Goal: Information Seeking & Learning: Find contact information

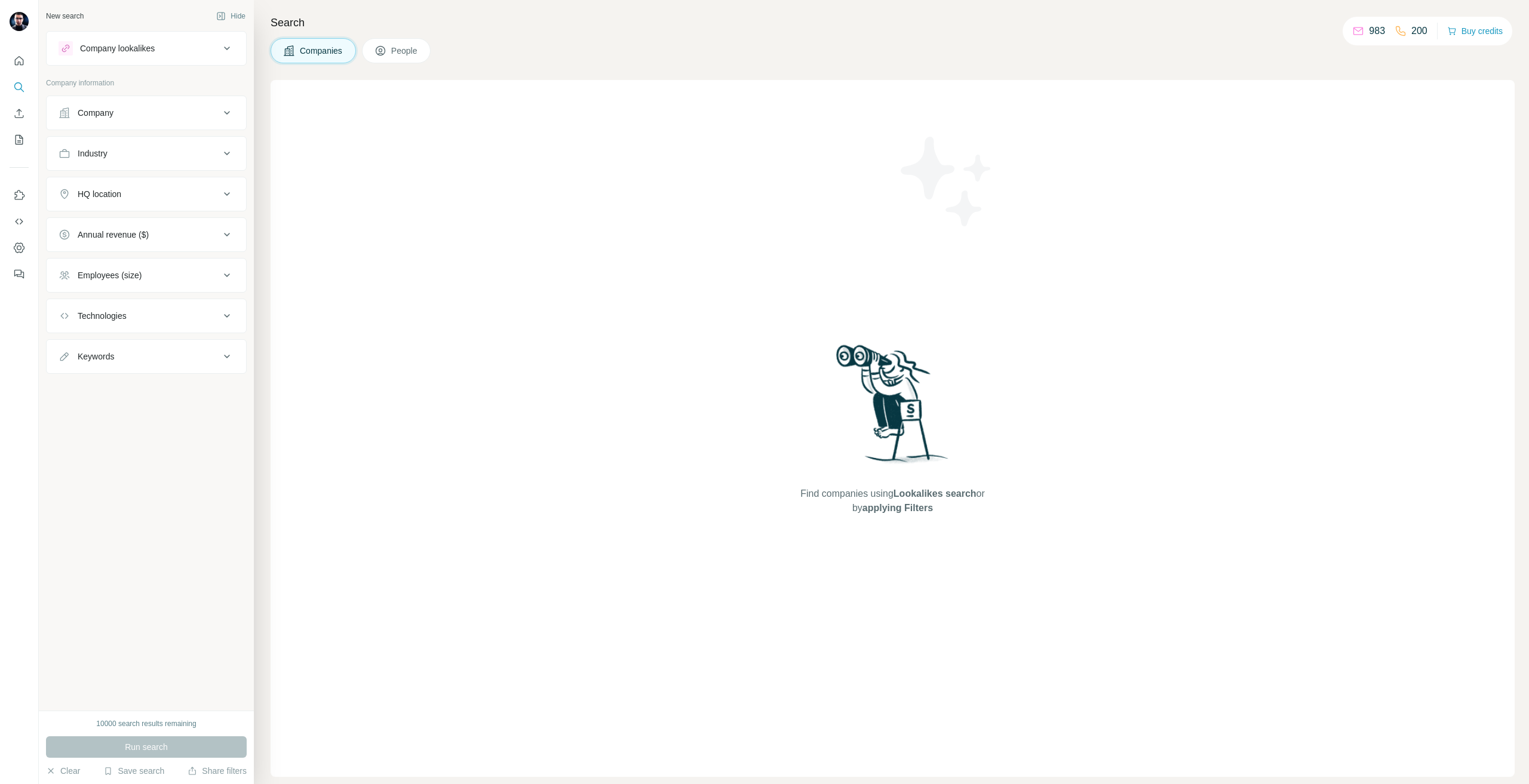
click at [151, 112] on div "Company" at bounding box center [139, 112] width 161 height 12
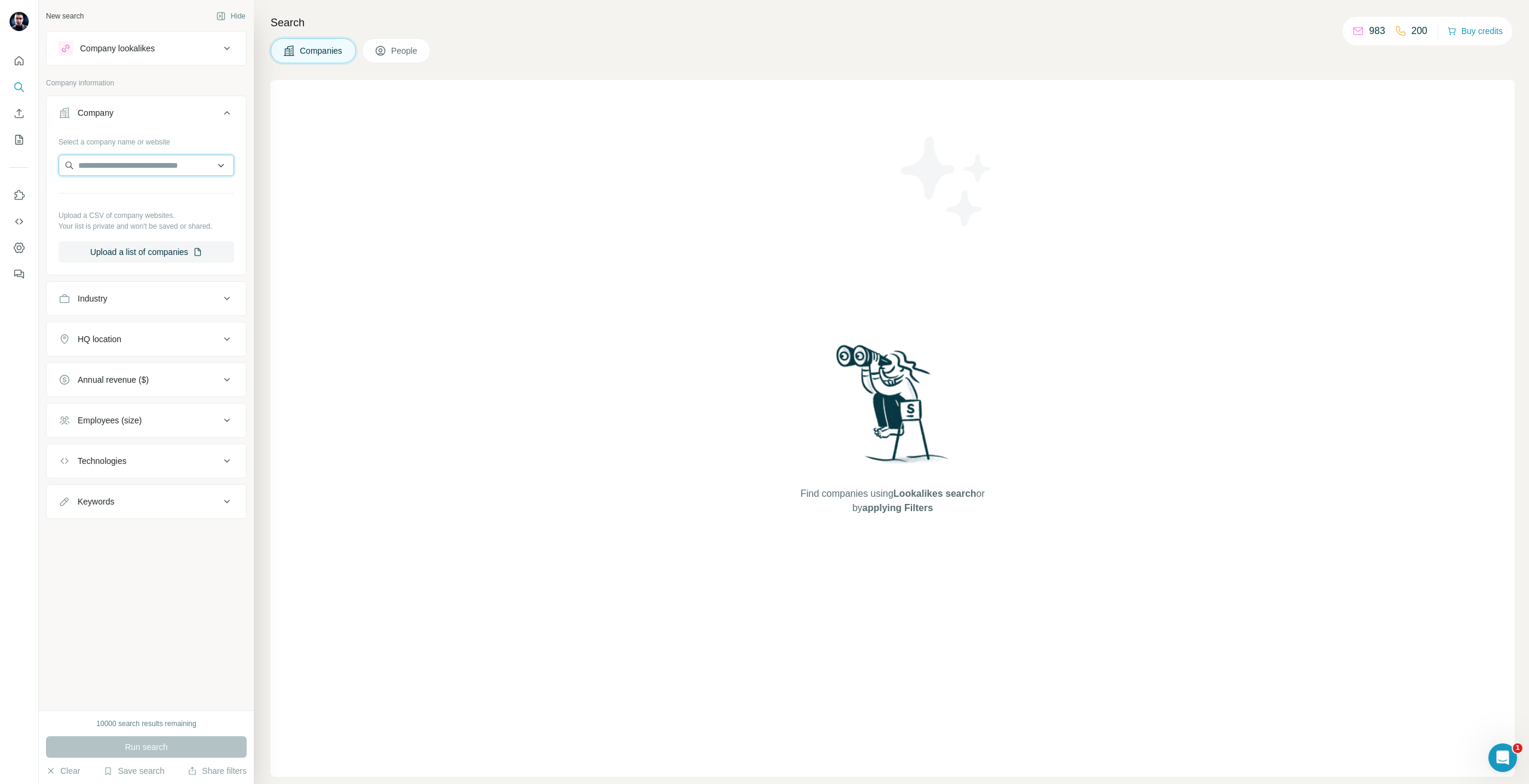
click at [134, 160] on input "text" at bounding box center [146, 165] width 176 height 22
paste input "**********"
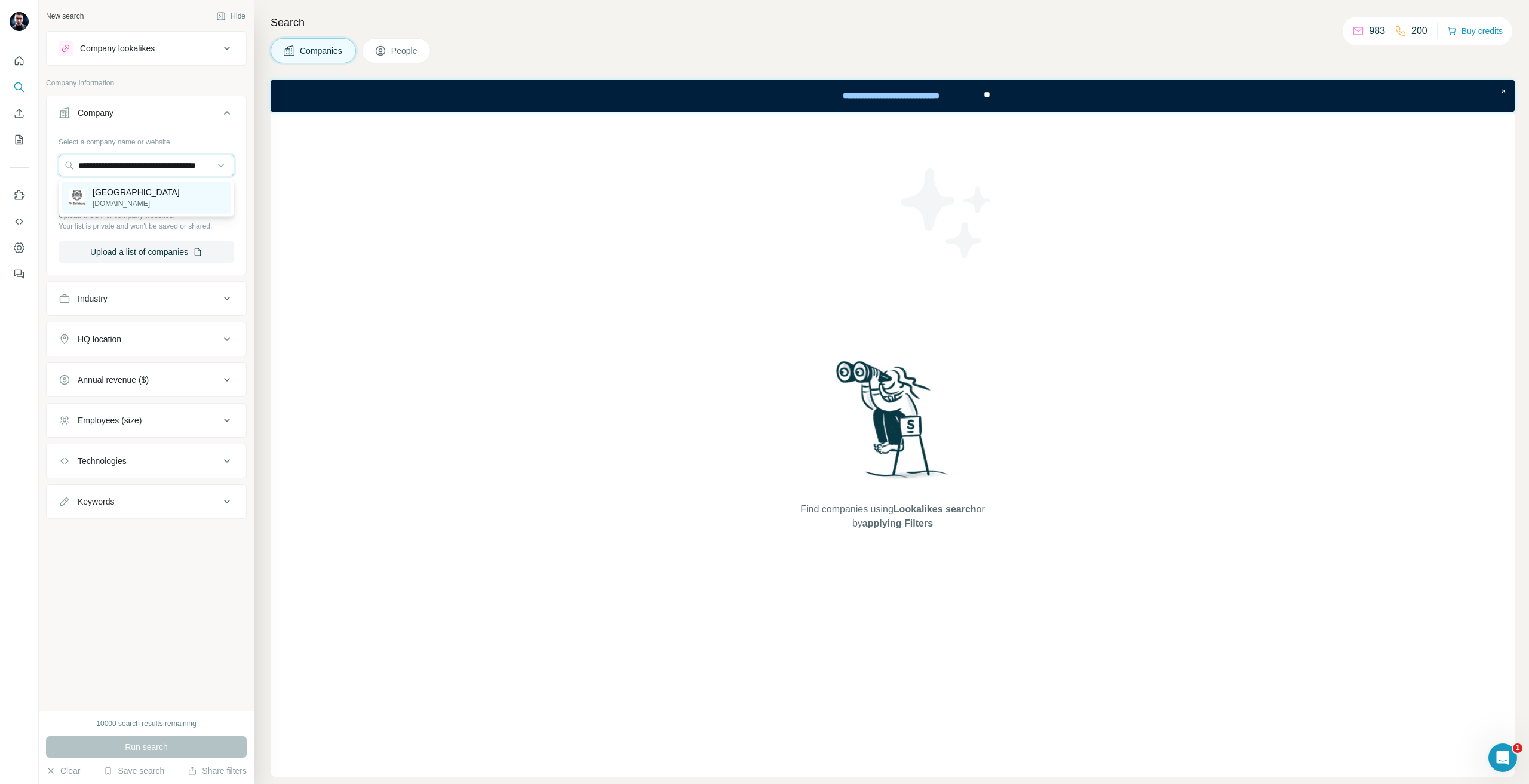
type input "**********"
click at [151, 198] on p "[GEOGRAPHIC_DATA]" at bounding box center [136, 192] width 87 height 12
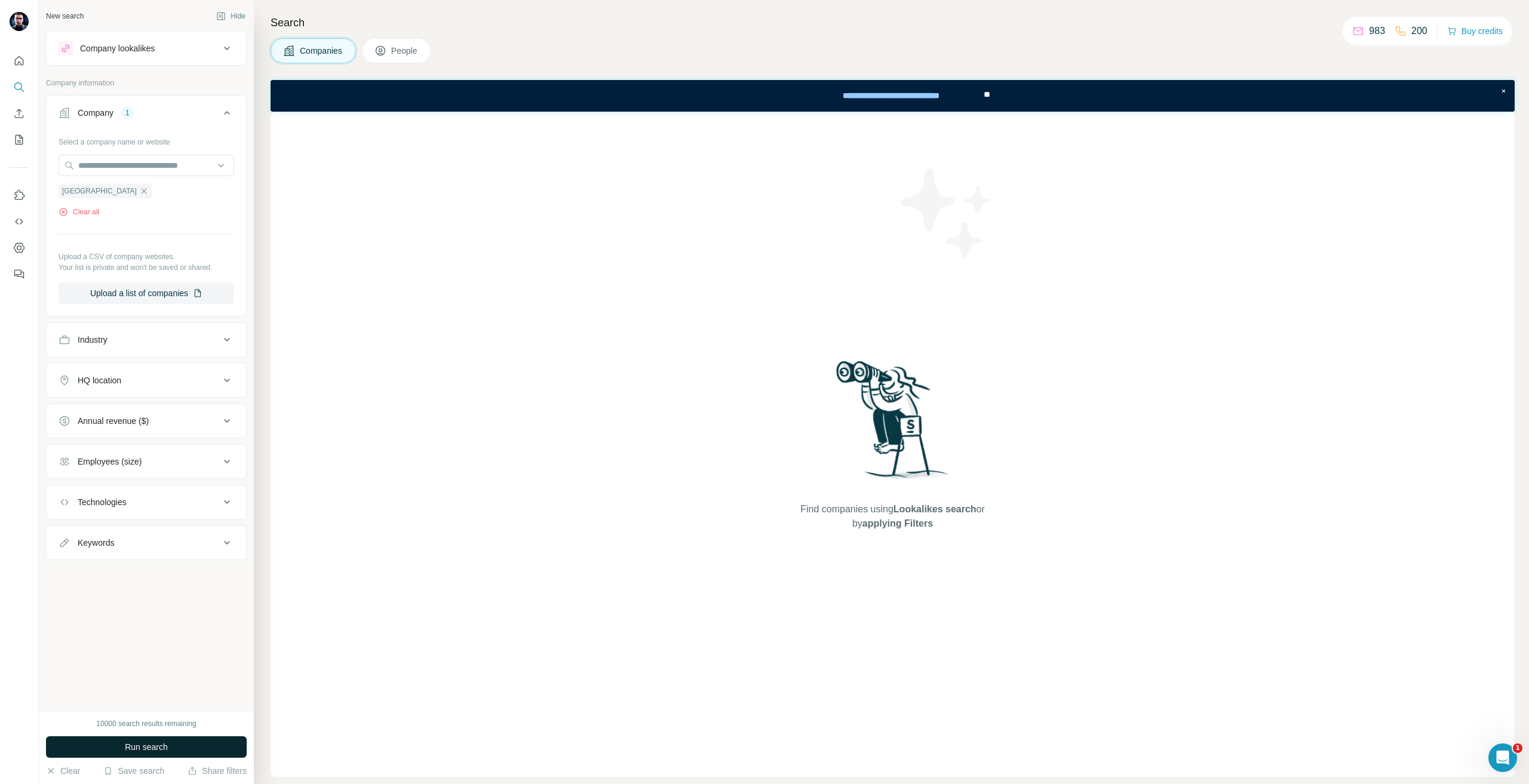
click at [182, 742] on button "Run search" at bounding box center [146, 747] width 201 height 22
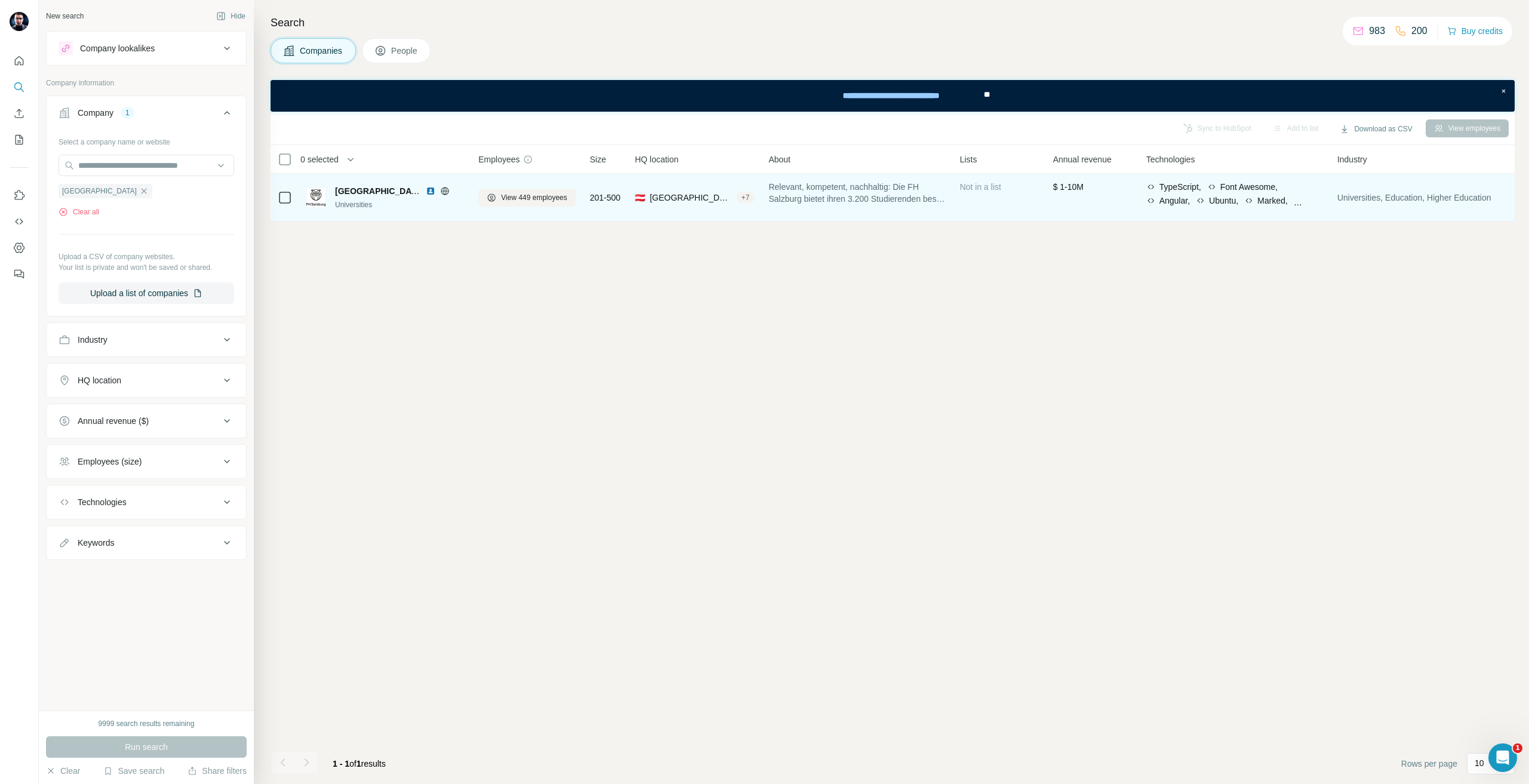
click at [406, 207] on div "Universities" at bounding box center [399, 204] width 129 height 11
click at [395, 195] on span "[GEOGRAPHIC_DATA]" at bounding box center [380, 191] width 89 height 10
click at [512, 203] on span "View 449 employees" at bounding box center [534, 197] width 66 height 11
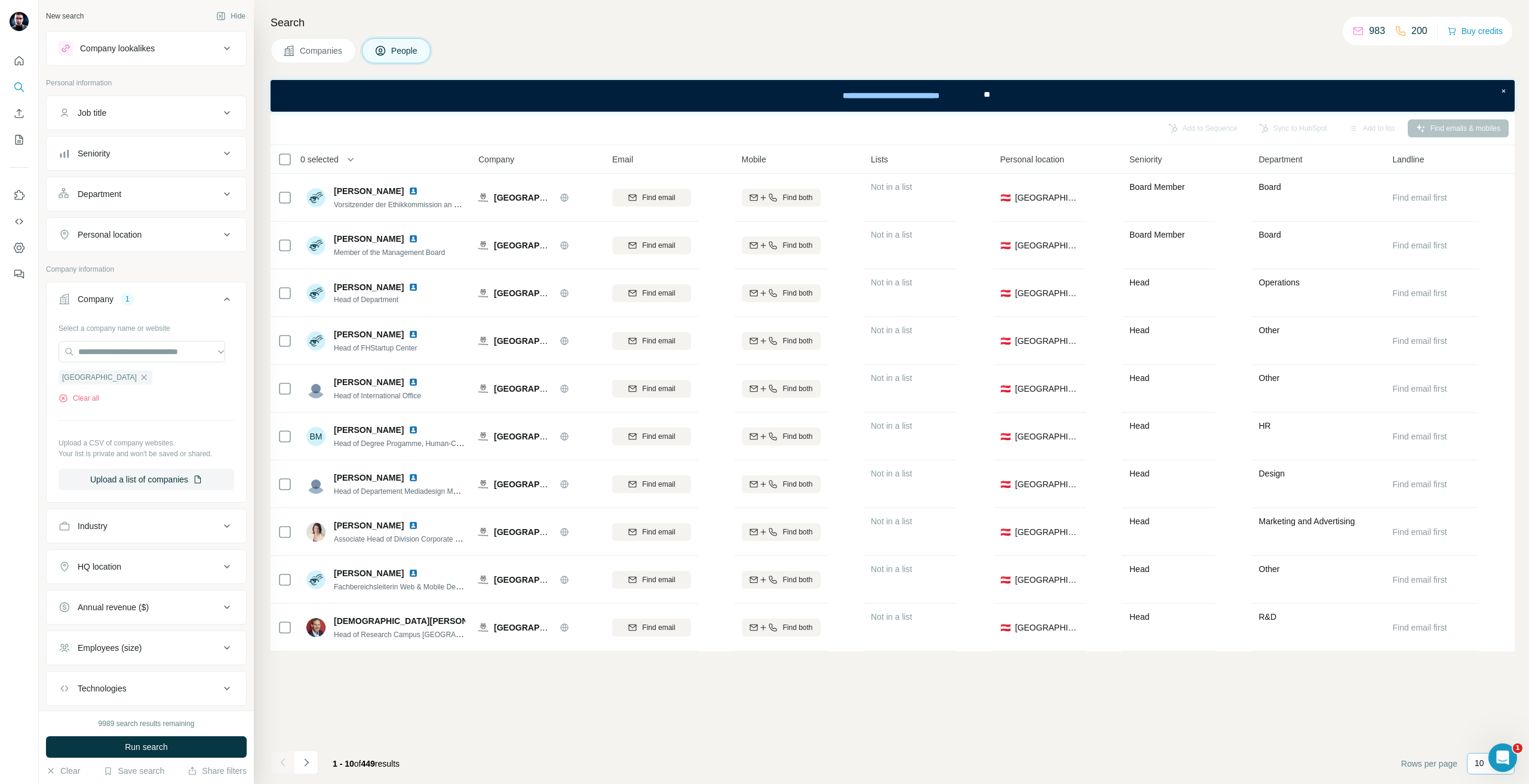
click at [1476, 771] on div "10" at bounding box center [1489, 764] width 30 height 20
click at [1475, 697] on div "40" at bounding box center [1490, 694] width 42 height 22
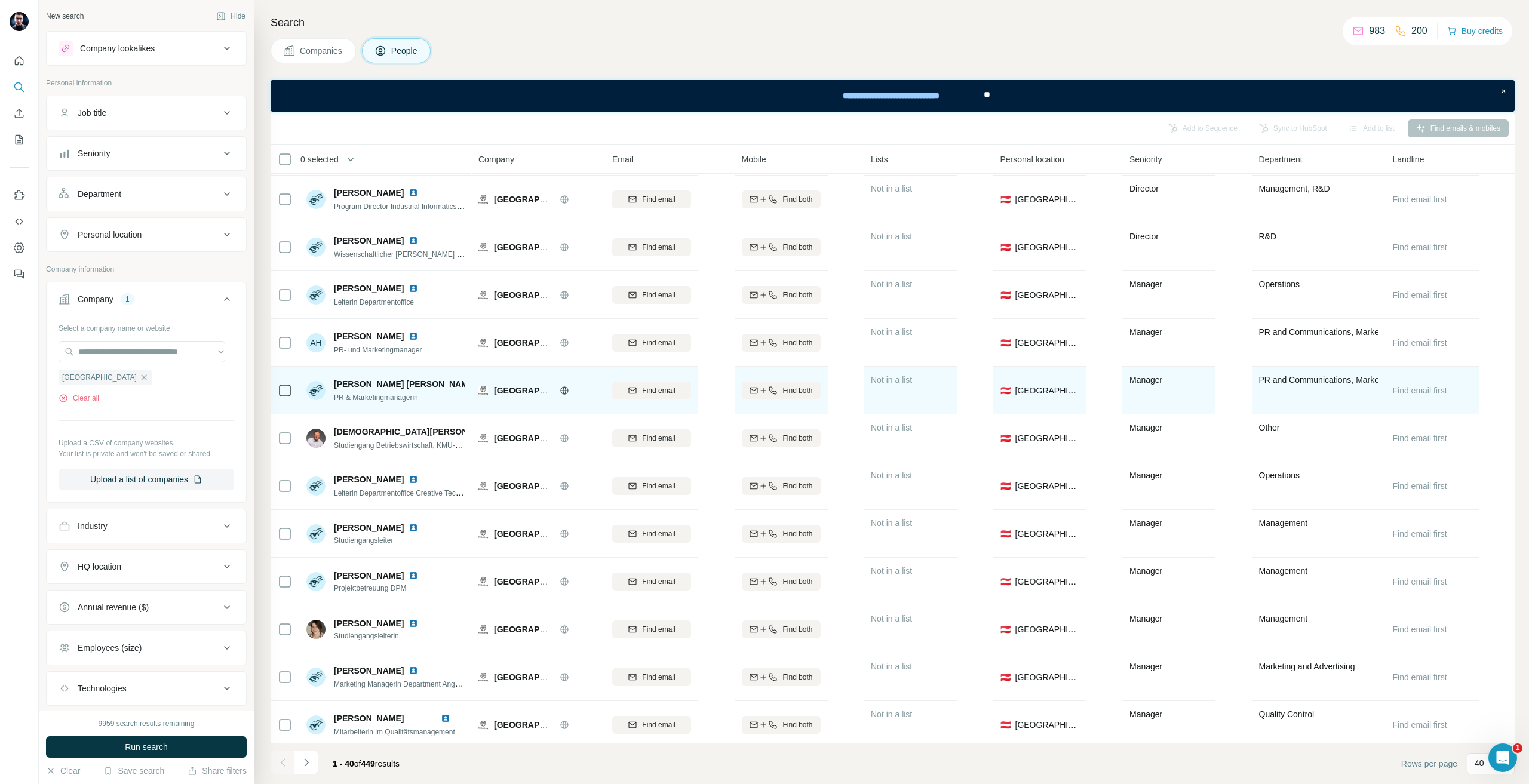
scroll to position [1348, 0]
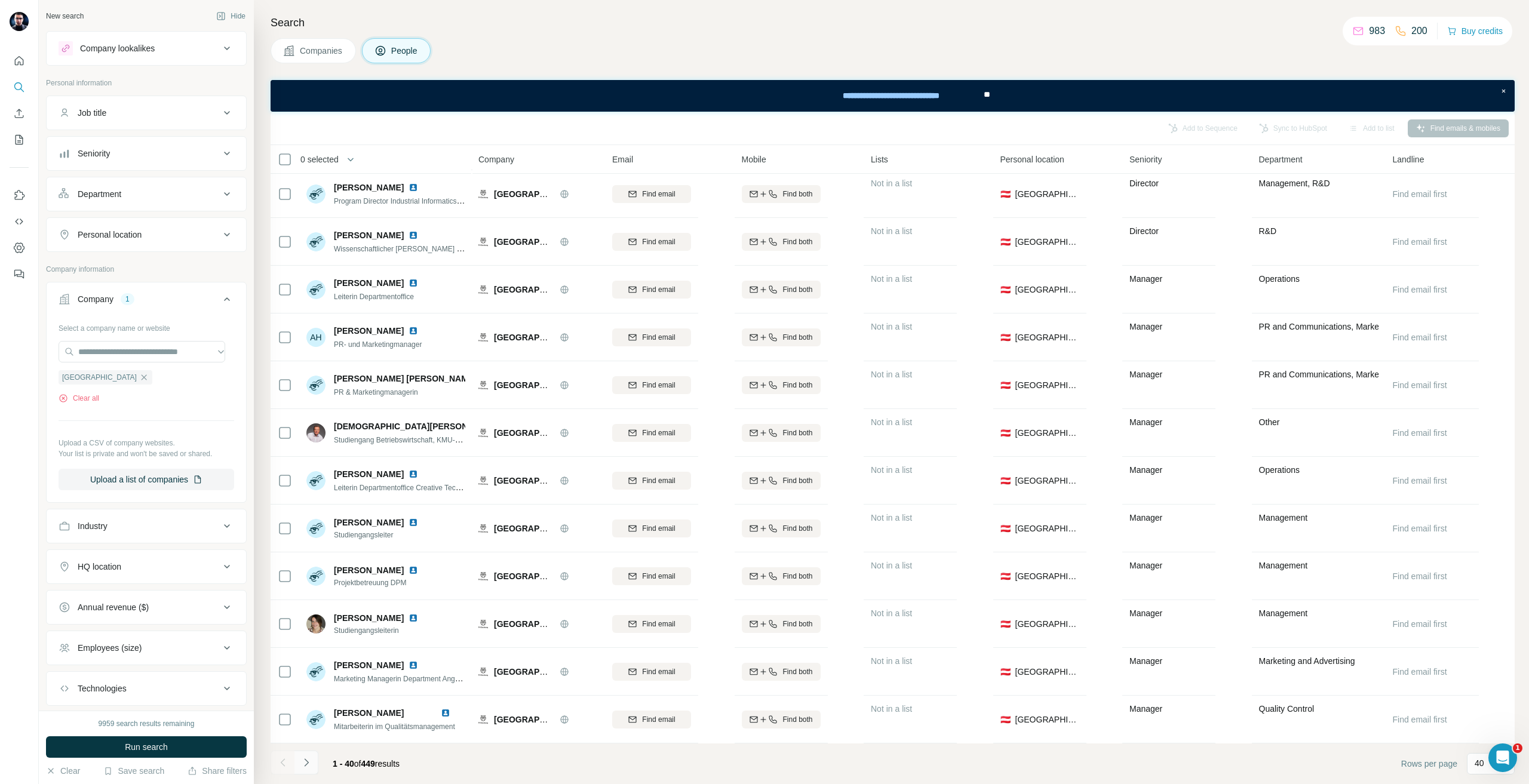
click at [314, 771] on button "Navigate to next page" at bounding box center [306, 762] width 24 height 24
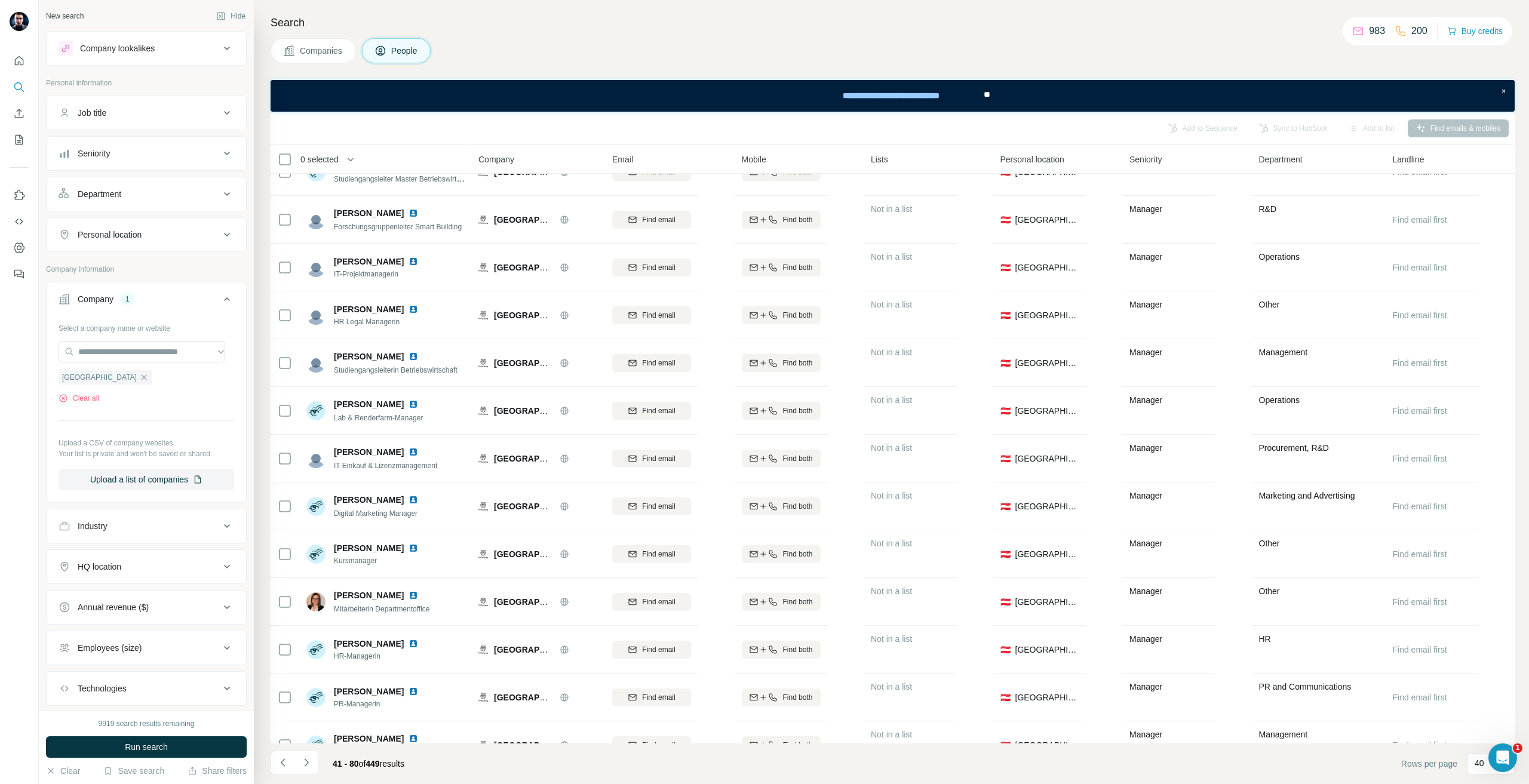
scroll to position [179, 0]
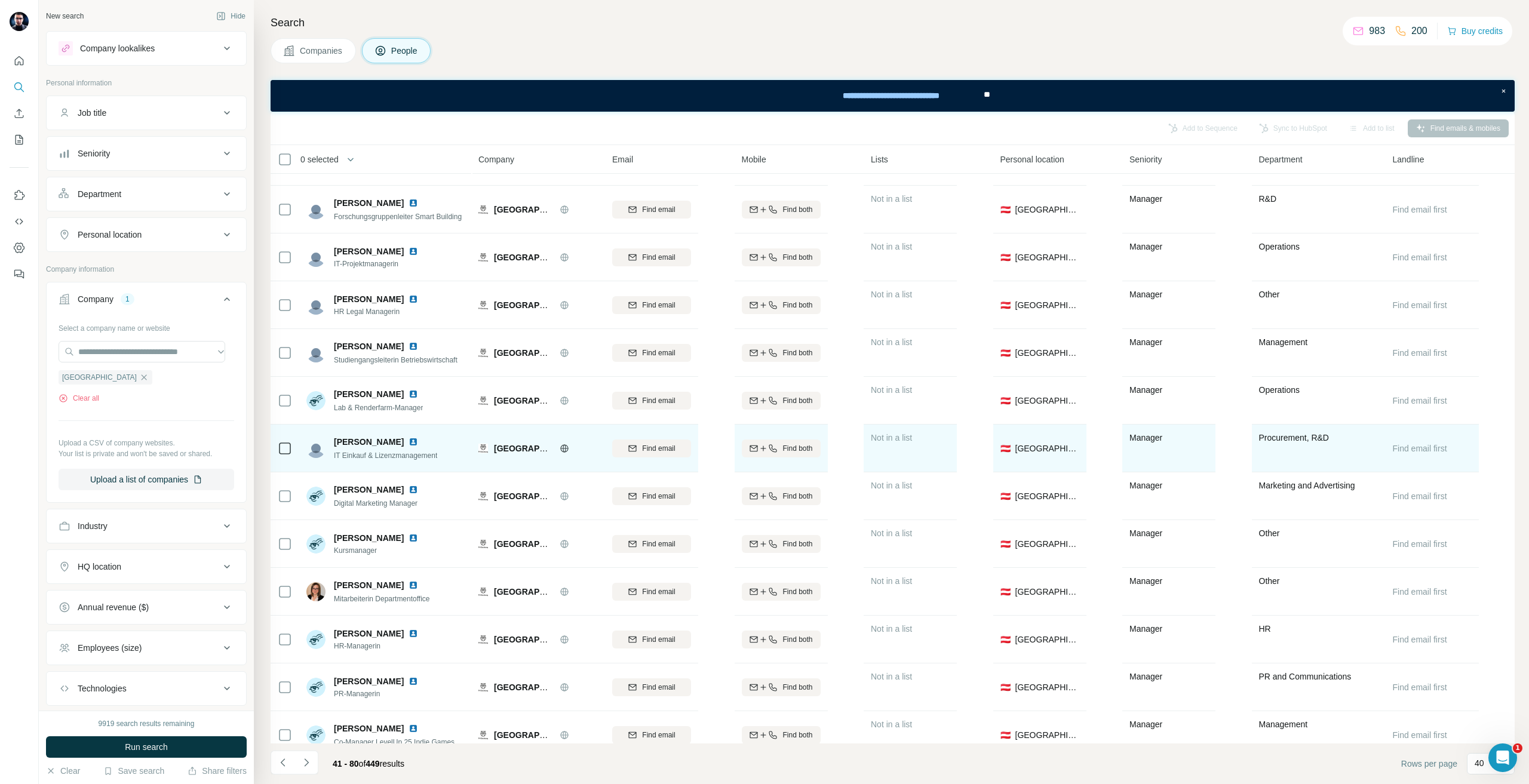
click at [286, 456] on div at bounding box center [285, 448] width 14 height 33
click at [645, 452] on span "Find email" at bounding box center [658, 449] width 33 height 11
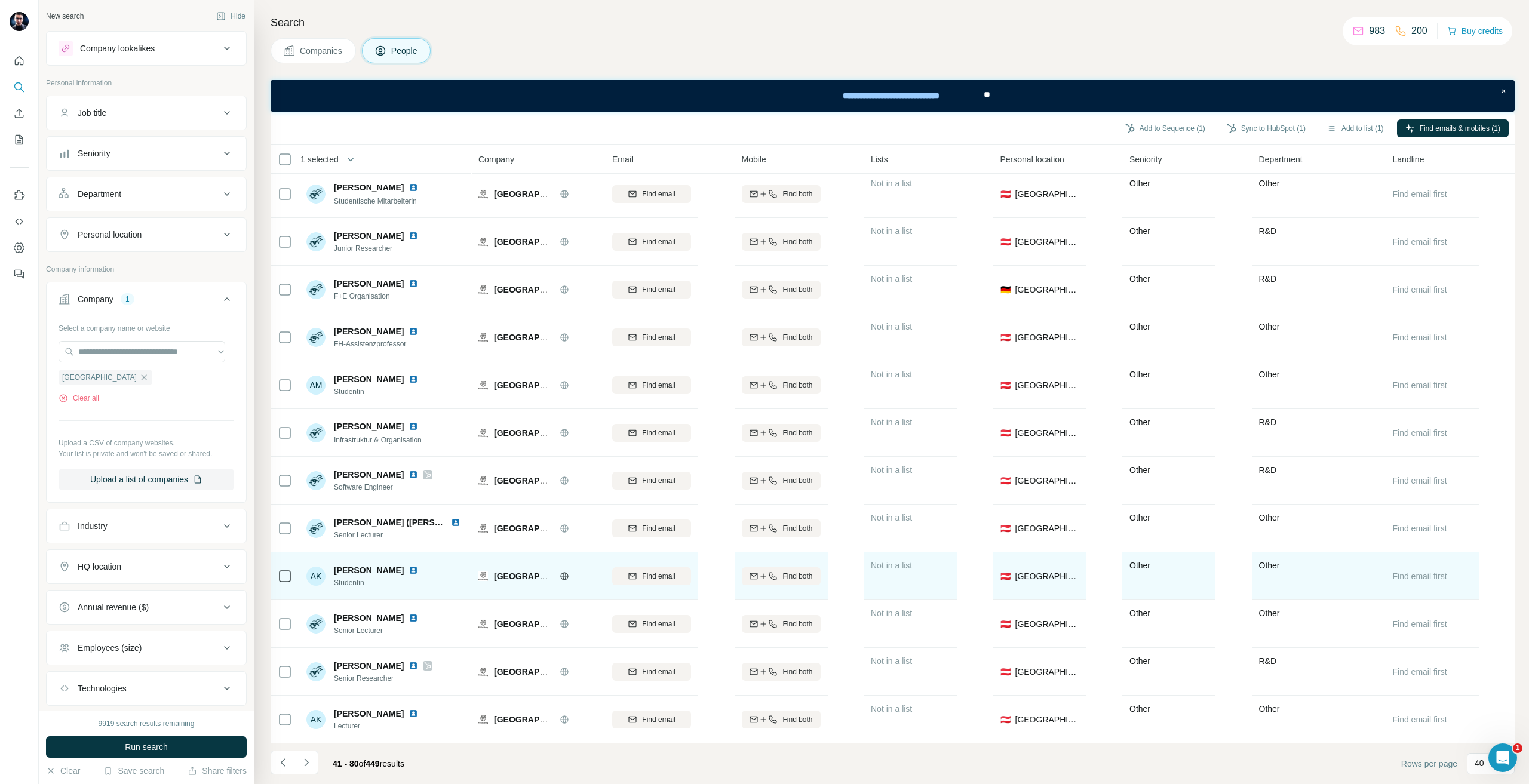
scroll to position [1348, 0]
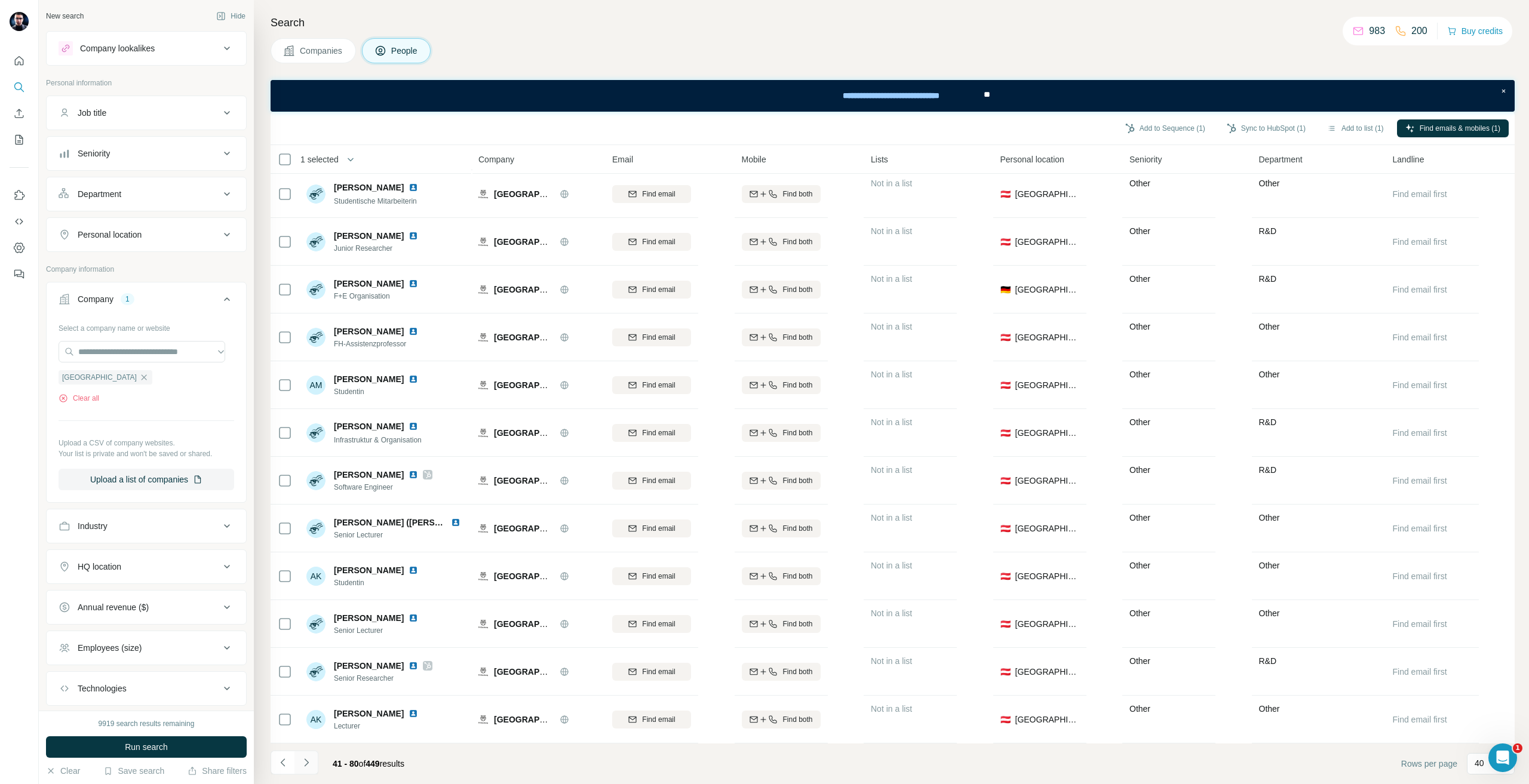
click at [305, 772] on button "Navigate to next page" at bounding box center [306, 762] width 24 height 24
click at [318, 767] on button "Navigate to next page" at bounding box center [306, 762] width 24 height 24
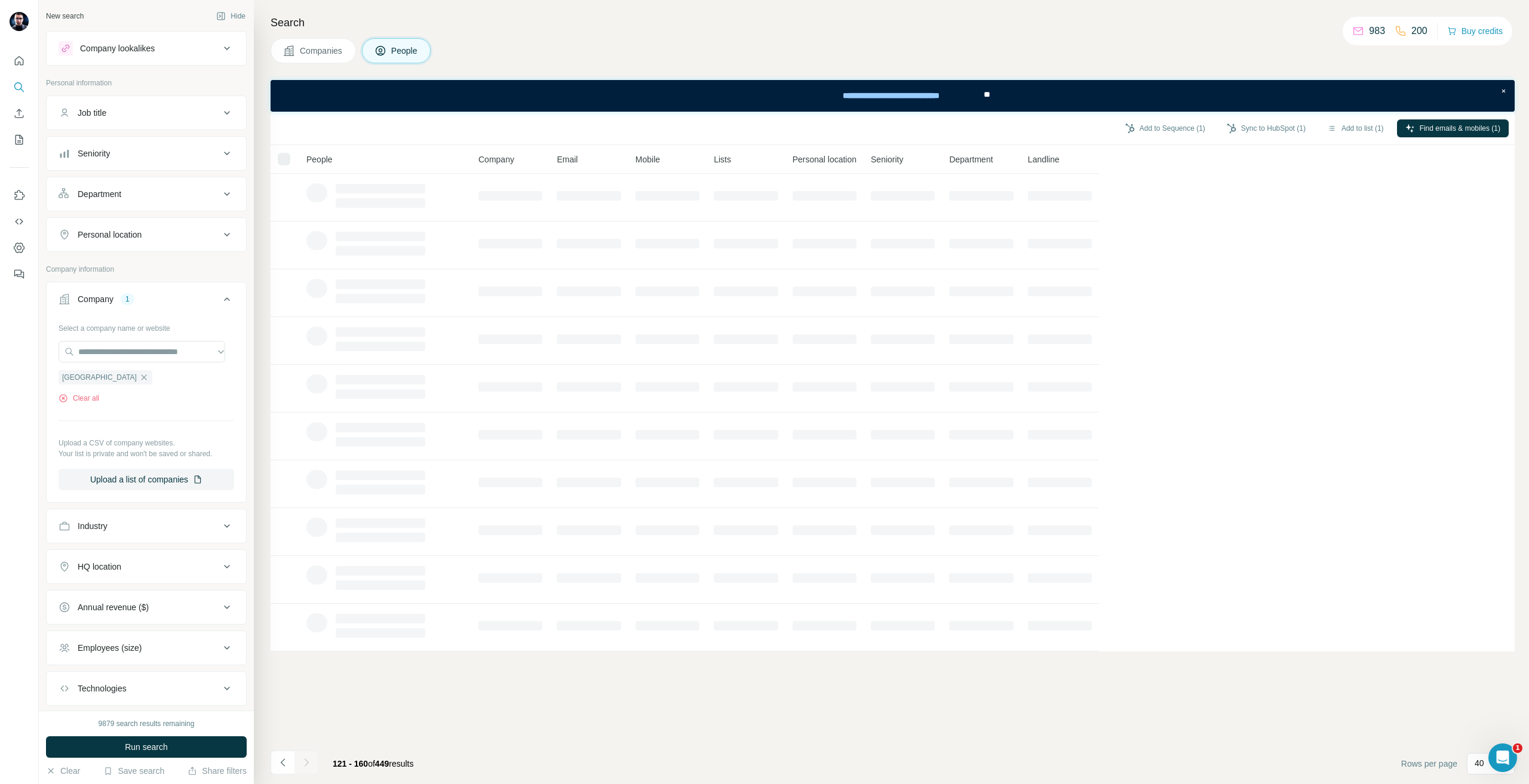
scroll to position [0, 0]
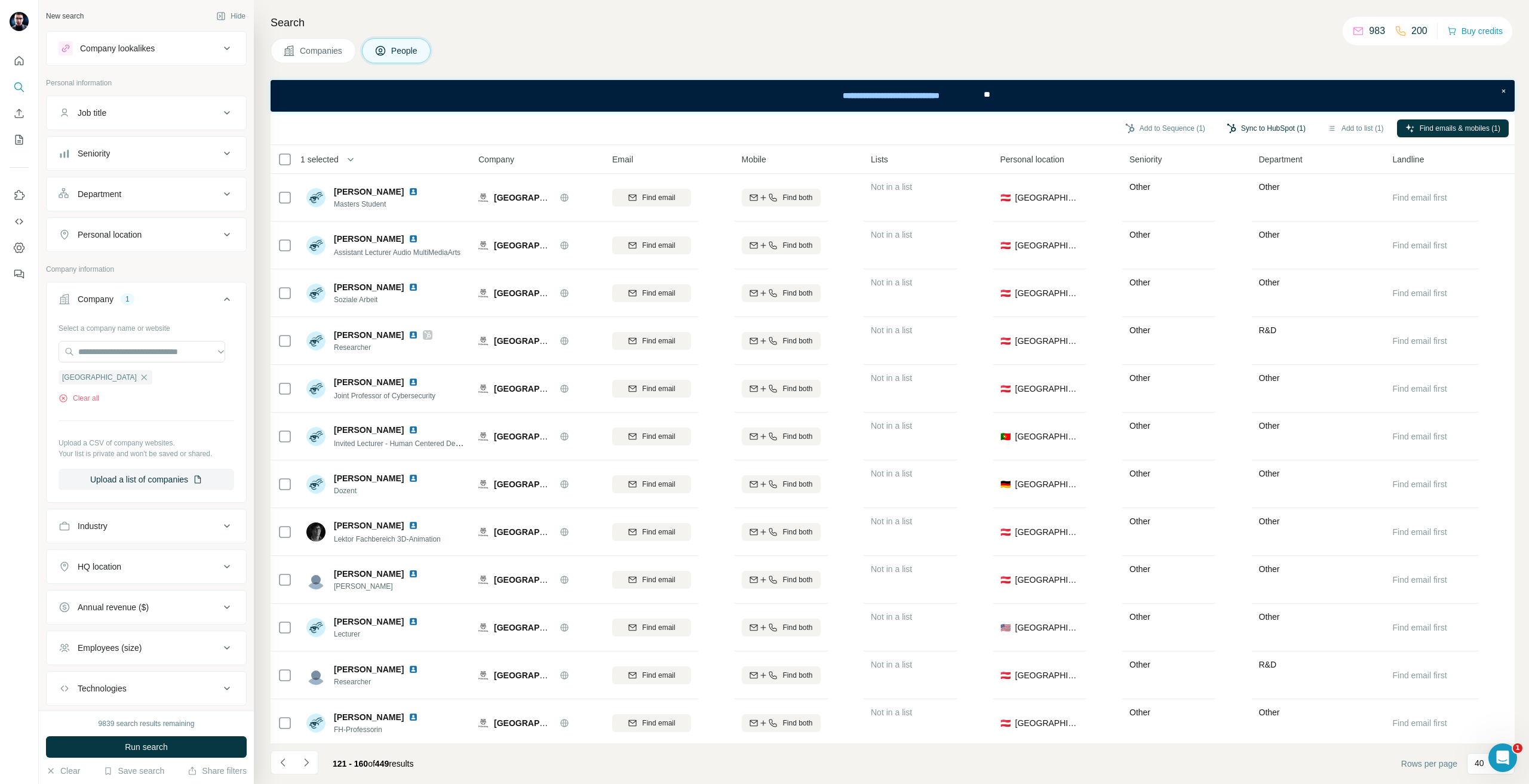
click at [1251, 128] on button "Sync to HubSpot (1)" at bounding box center [1266, 128] width 96 height 18
click at [1241, 230] on button "Sync to HubSpot" at bounding box center [1235, 231] width 132 height 24
click at [149, 374] on icon "button" at bounding box center [144, 377] width 10 height 10
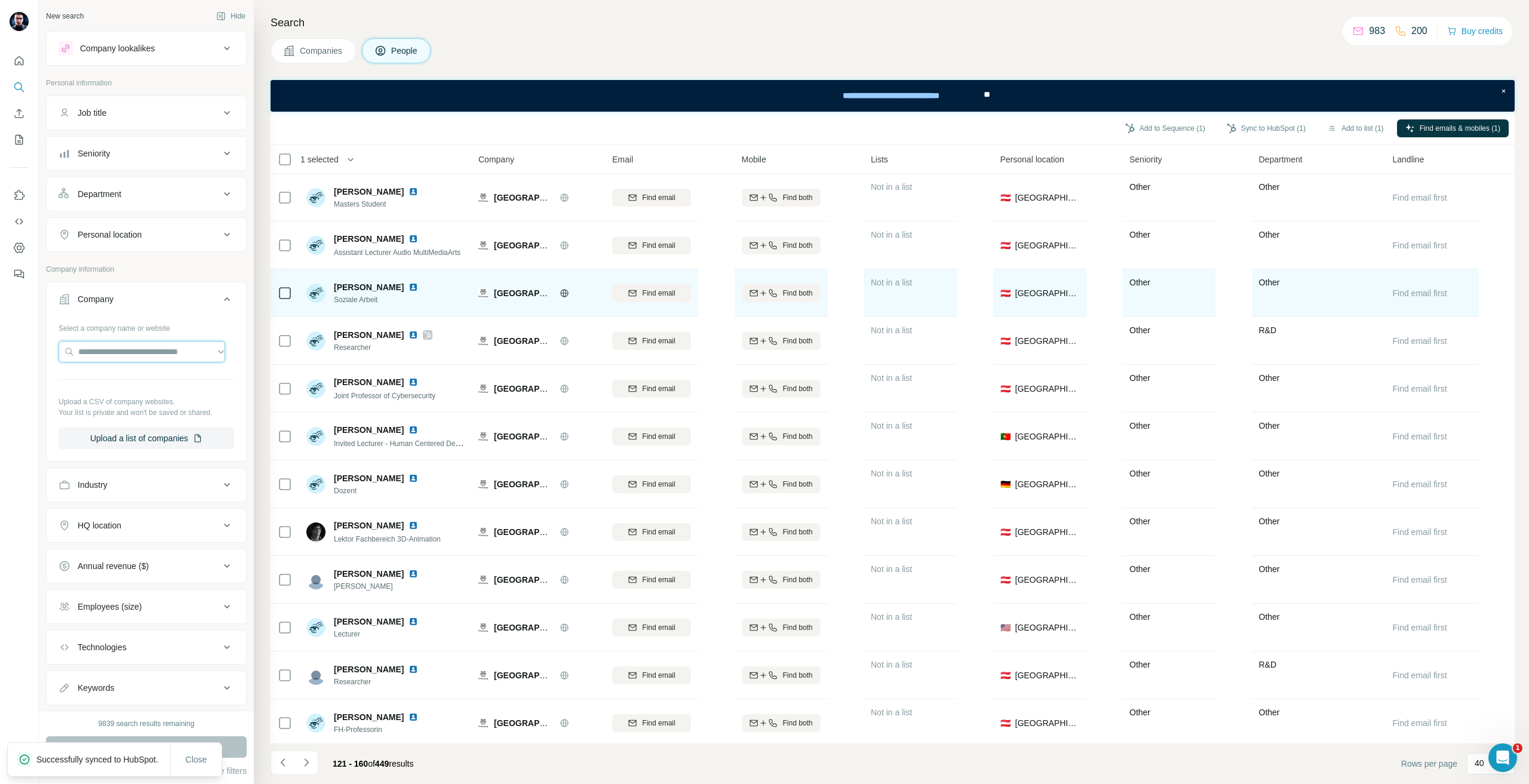
drag, startPoint x: 181, startPoint y: 360, endPoint x: 286, endPoint y: 307, distance: 117.6
click at [180, 360] on input "text" at bounding box center [142, 352] width 167 height 22
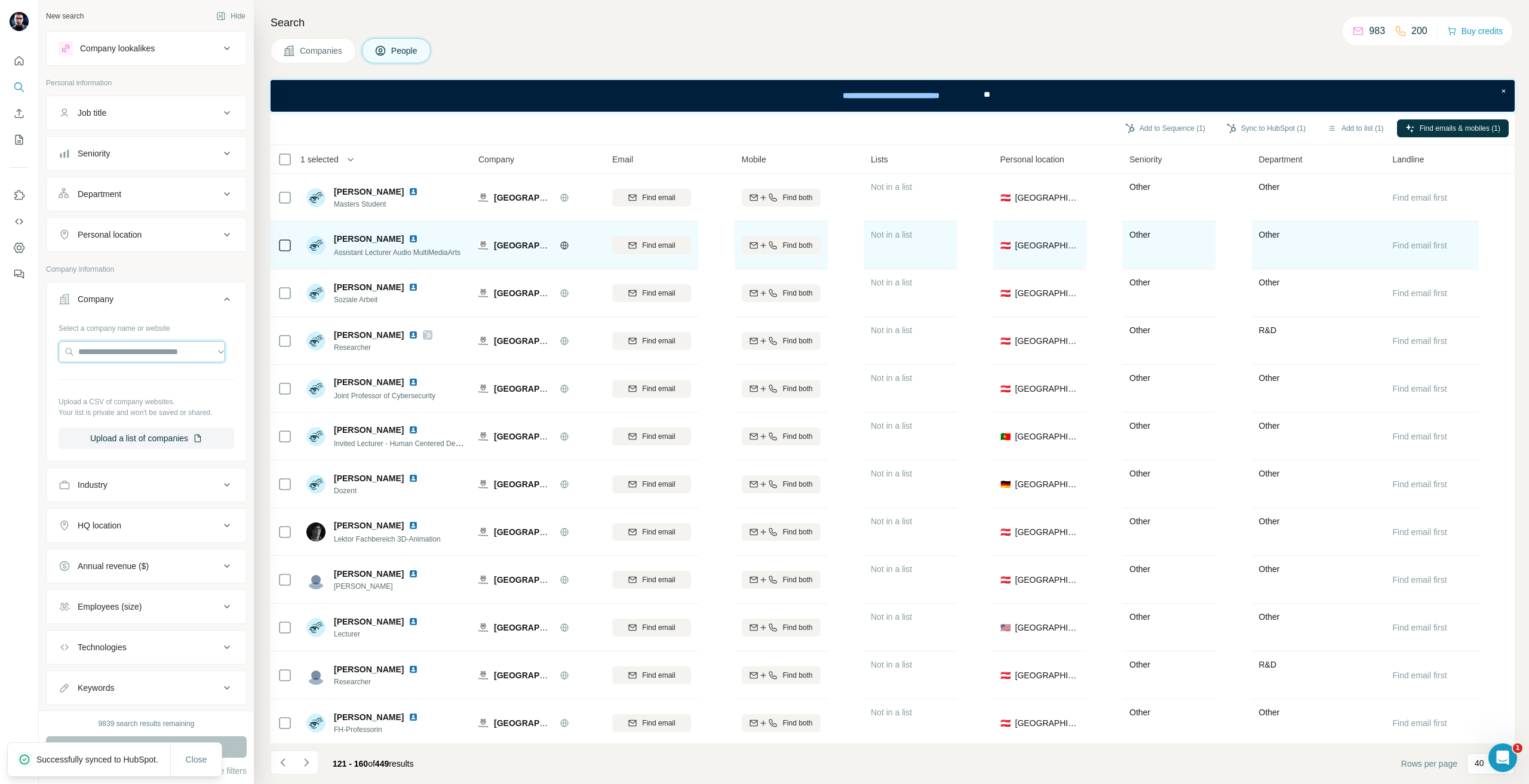
paste input "**********"
type input "**********"
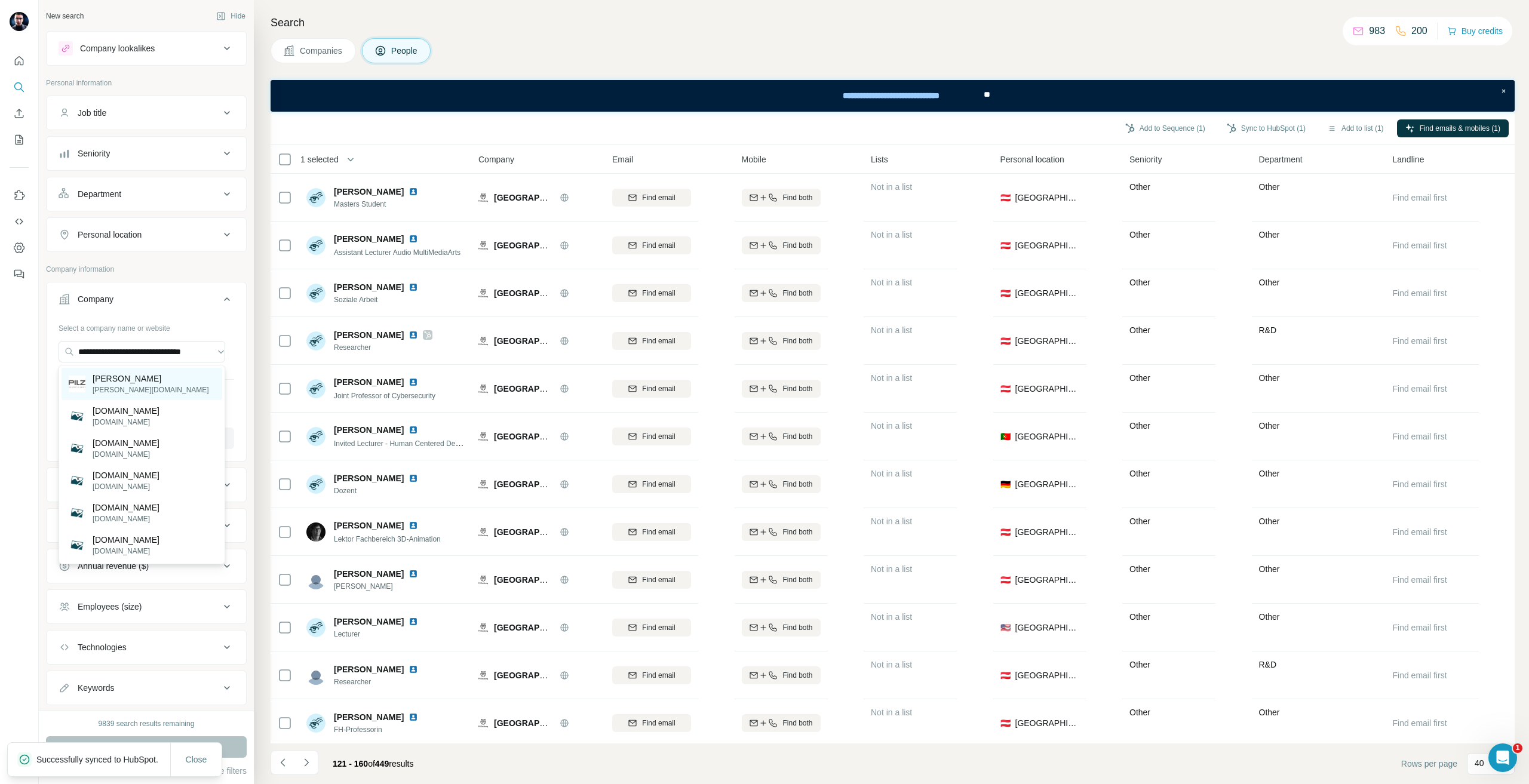
click at [99, 390] on p "[PERSON_NAME][DOMAIN_NAME]" at bounding box center [151, 390] width 116 height 11
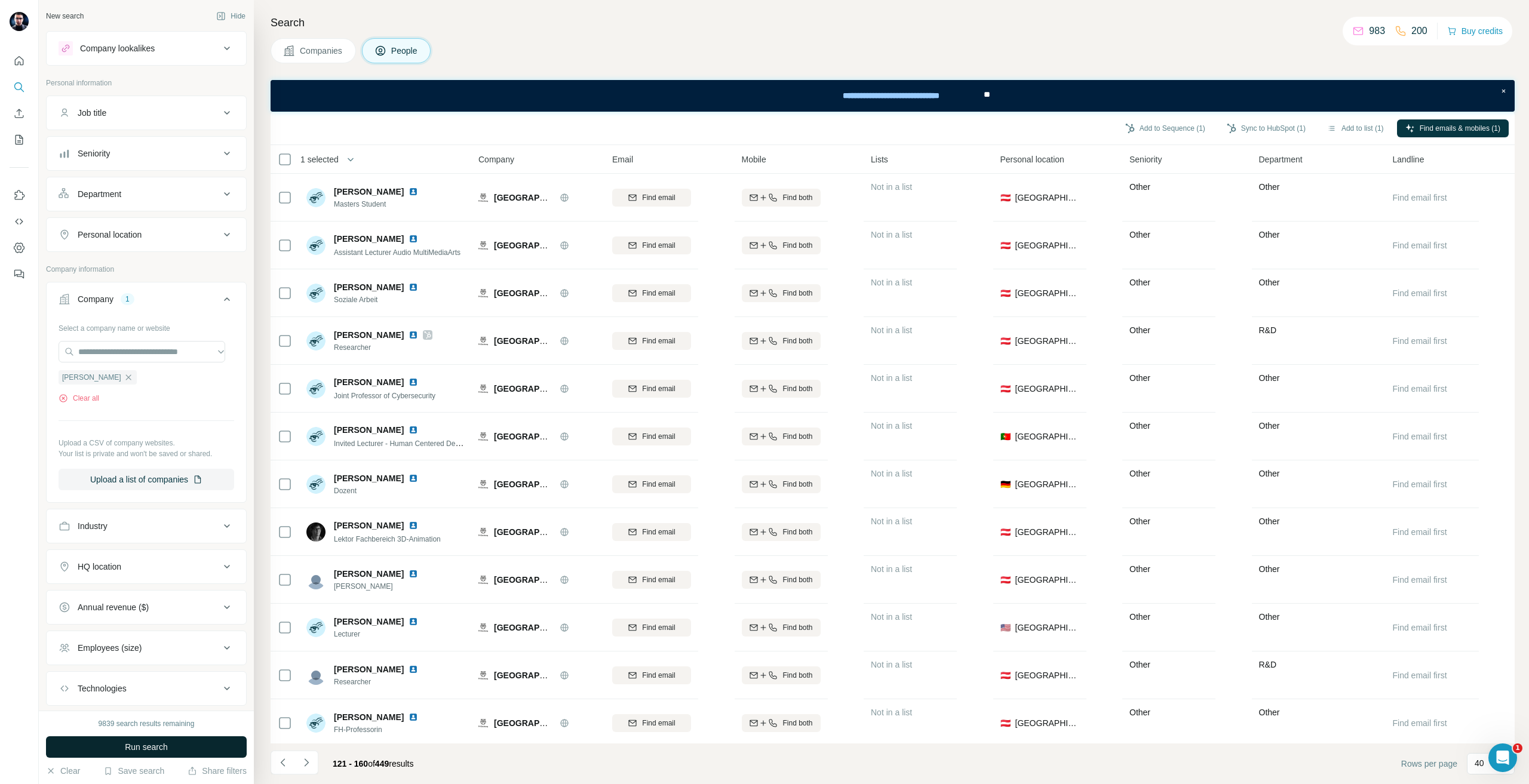
click at [181, 740] on button "Run search" at bounding box center [146, 747] width 201 height 22
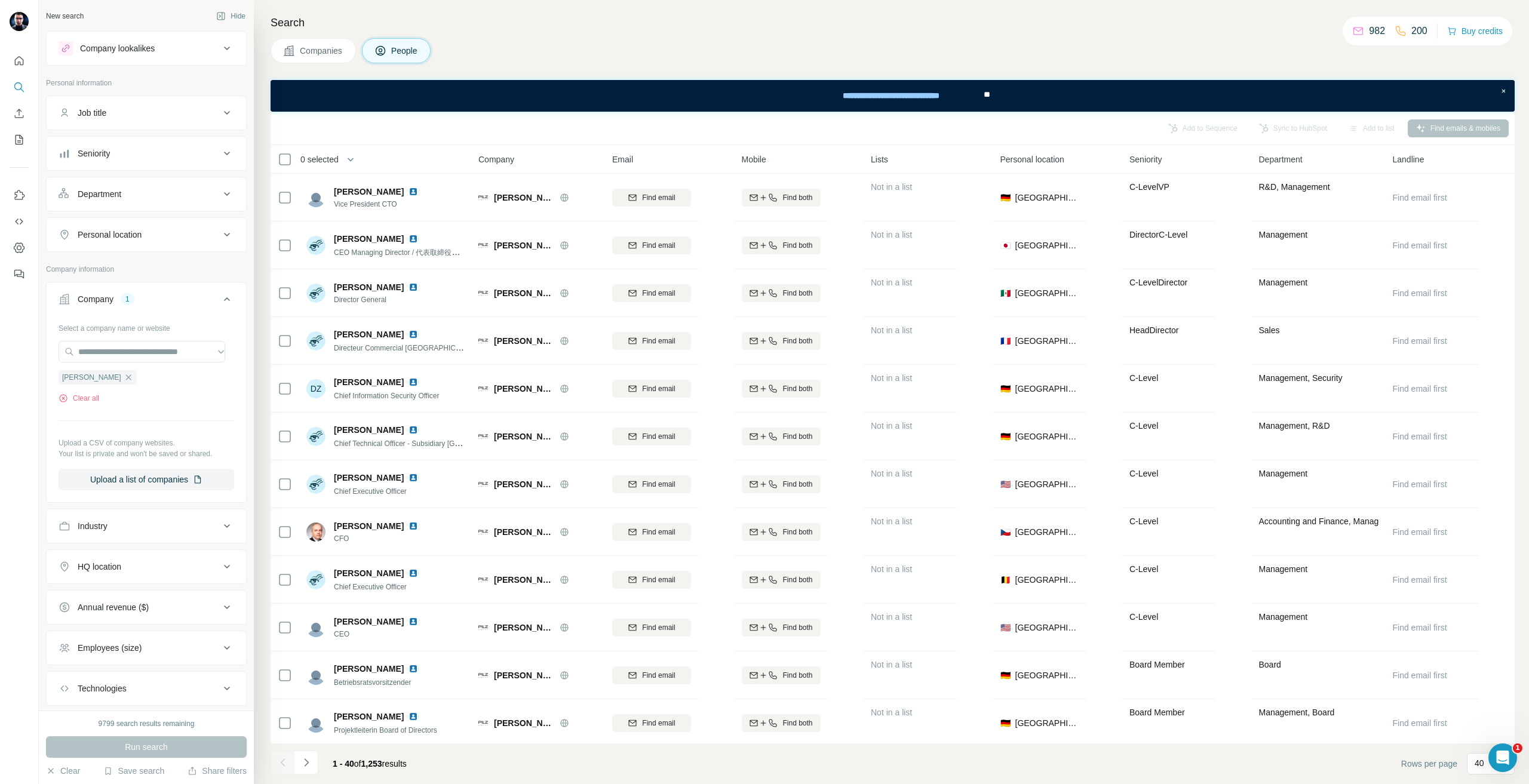
click at [142, 234] on div "Personal location" at bounding box center [110, 234] width 64 height 12
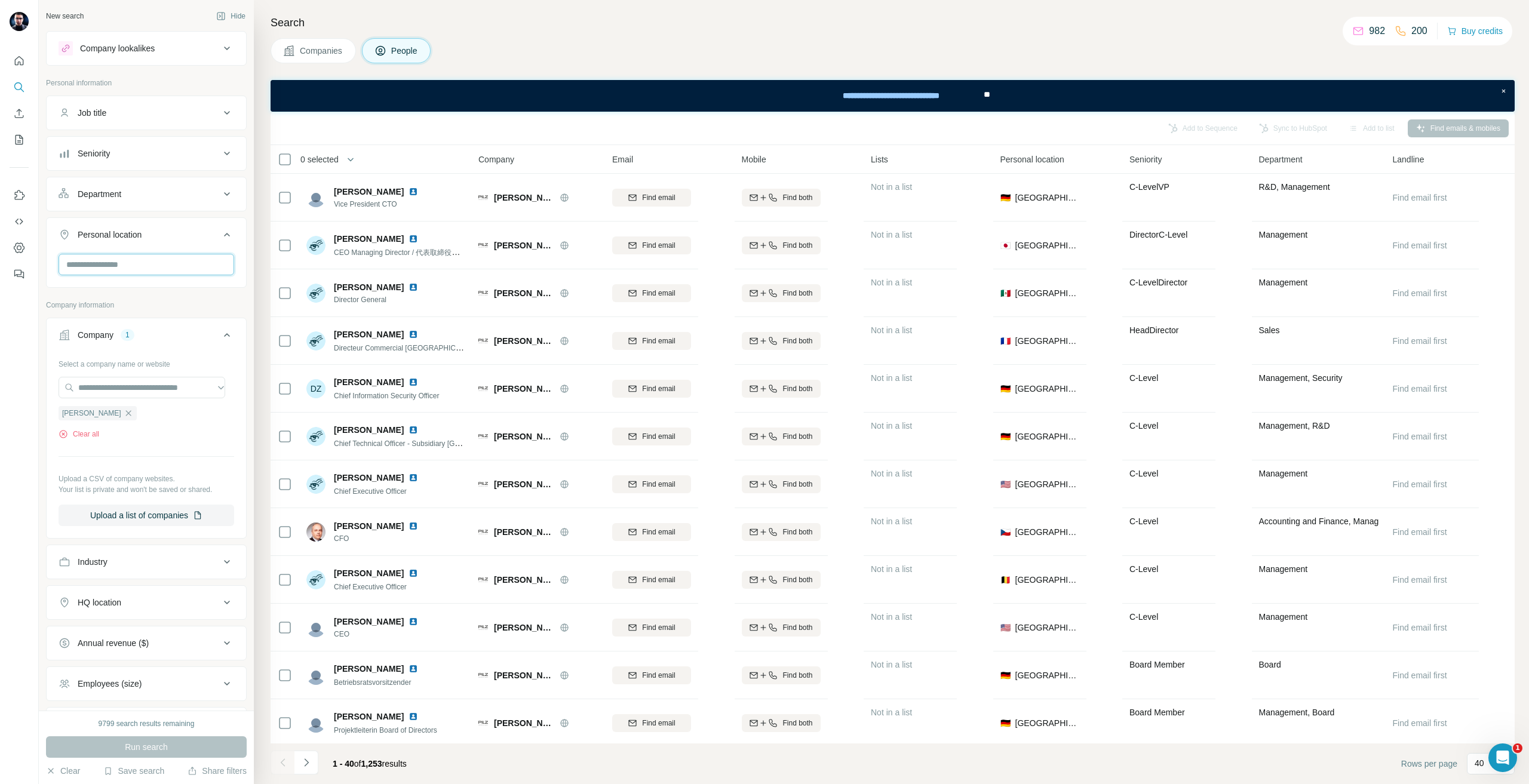
click at [123, 268] on input "text" at bounding box center [146, 265] width 176 height 22
type input "***"
click at [151, 299] on div "🇩🇪 [GEOGRAPHIC_DATA]" at bounding box center [141, 296] width 146 height 14
click at [214, 298] on icon at bounding box center [208, 296] width 14 height 14
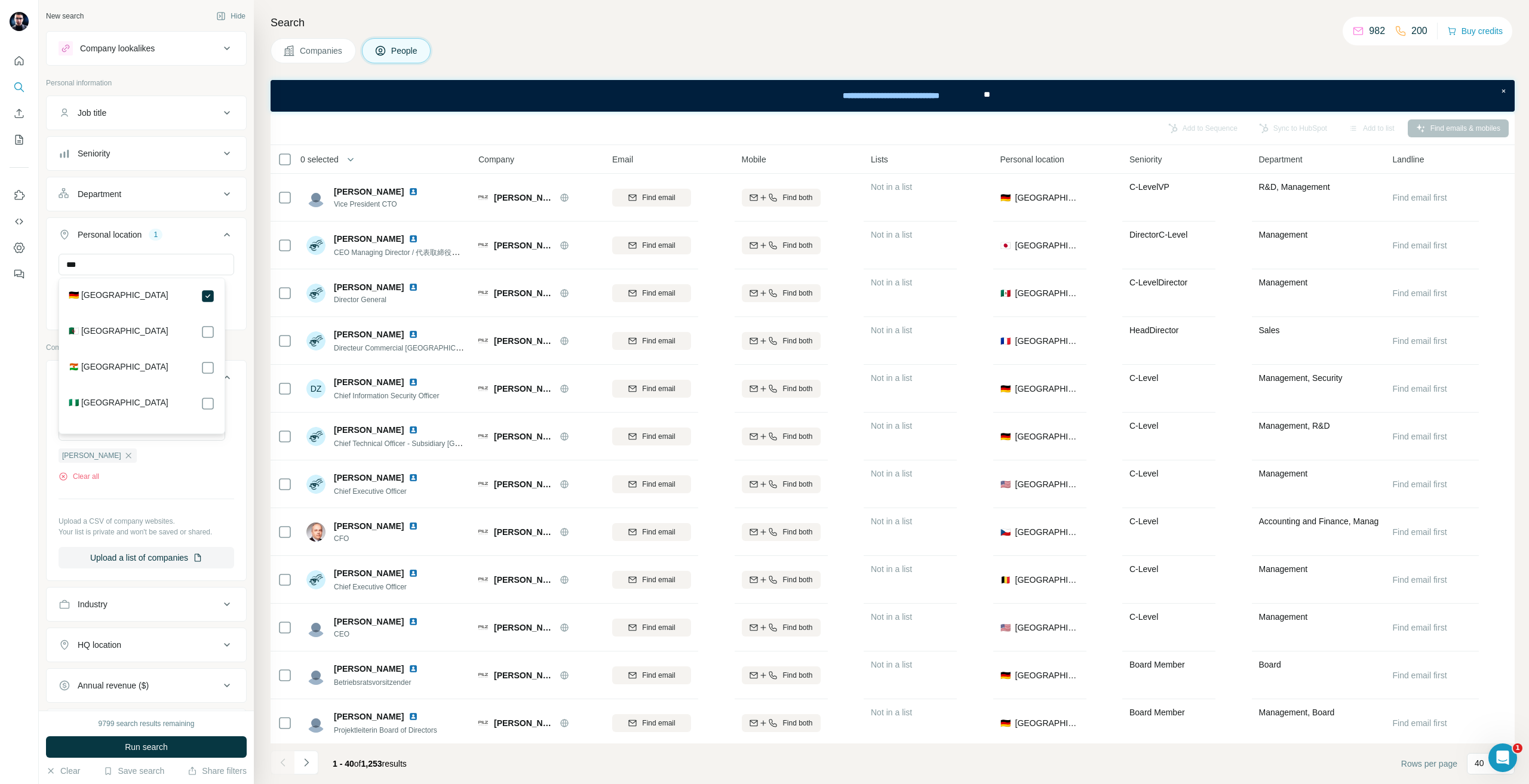
click at [215, 738] on button "Run search" at bounding box center [146, 747] width 201 height 22
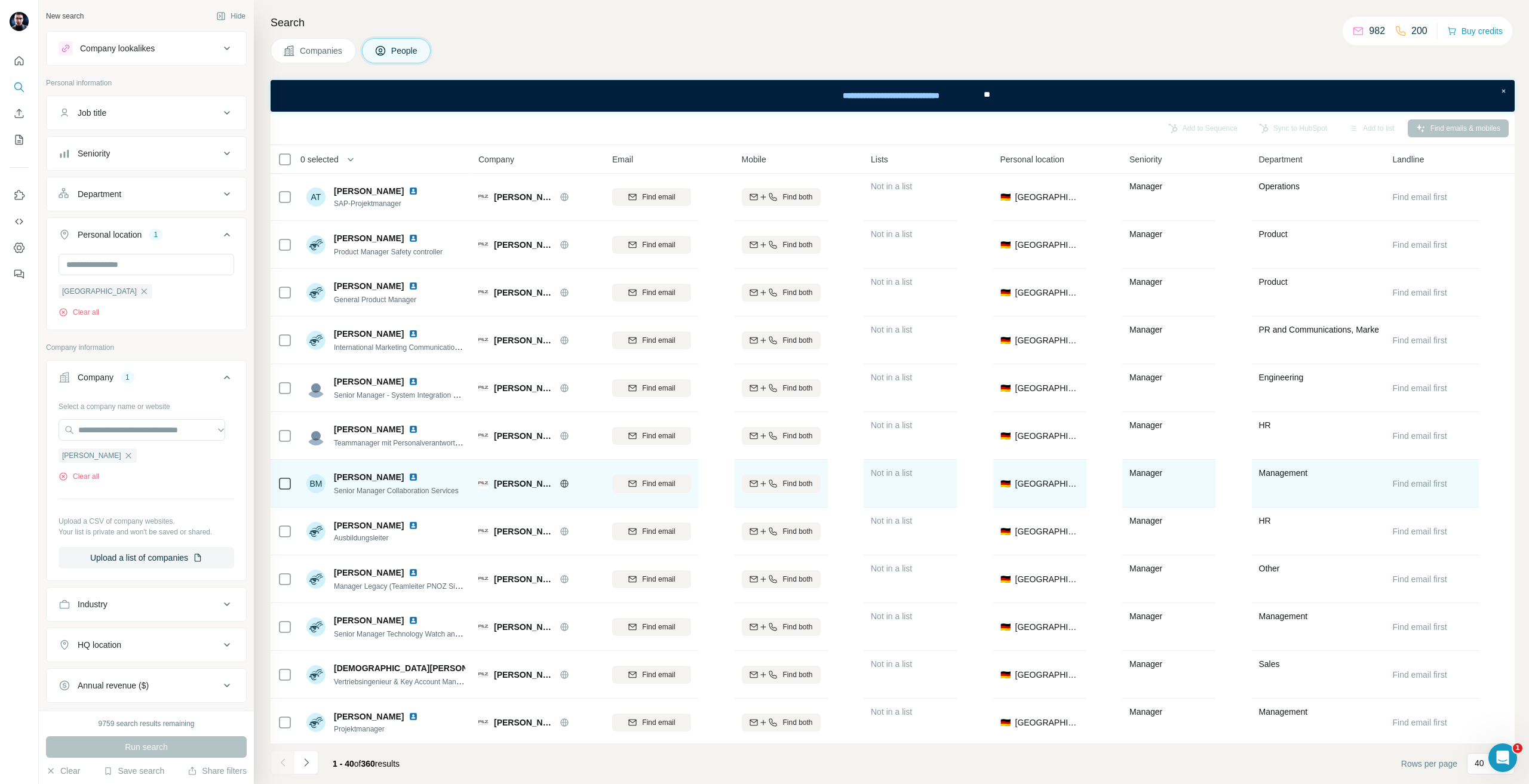
scroll to position [1348, 0]
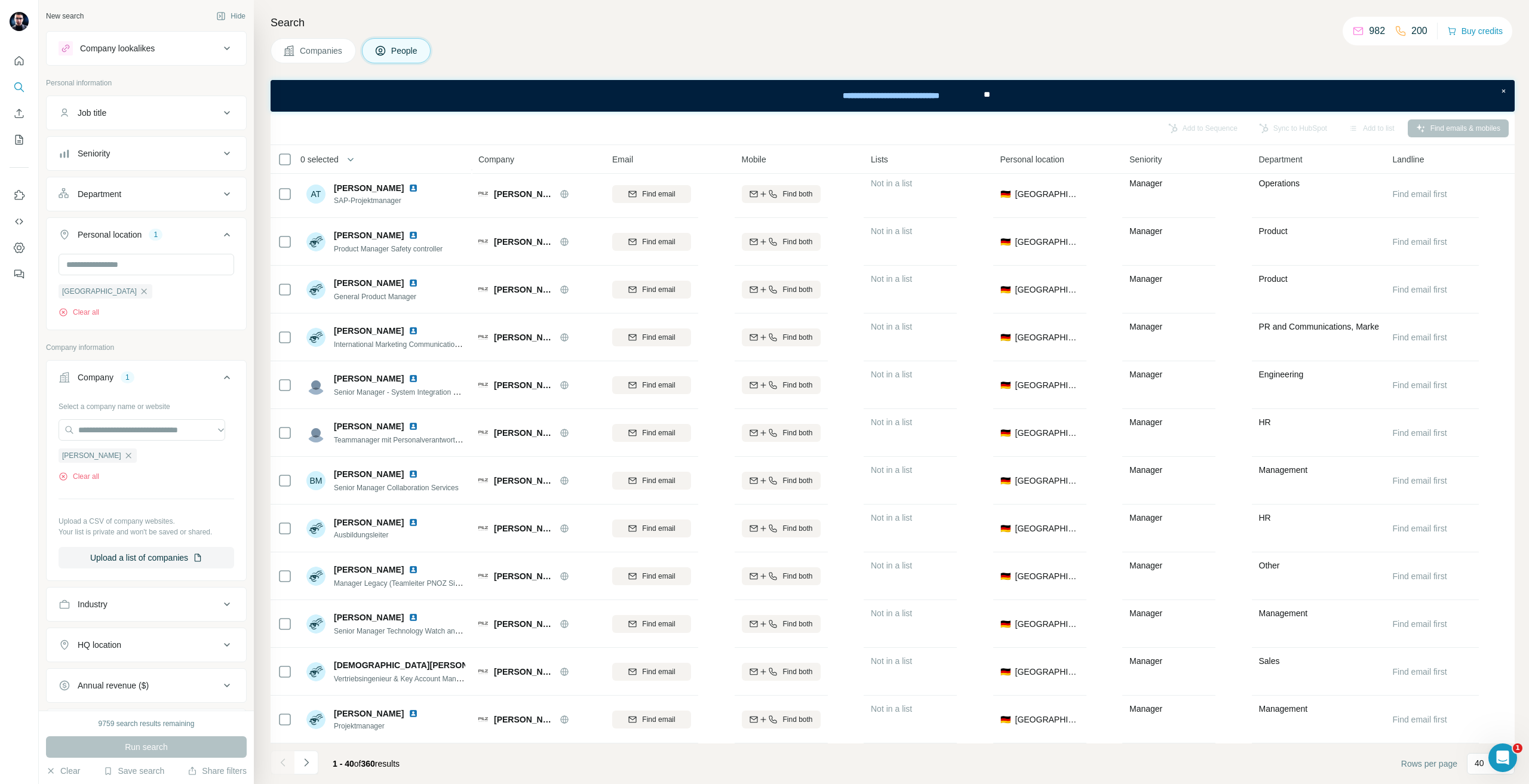
drag, startPoint x: 303, startPoint y: 764, endPoint x: 367, endPoint y: 767, distance: 64.1
click at [306, 762] on icon "Navigate to next page" at bounding box center [306, 762] width 12 height 12
click at [308, 758] on icon "Navigate to next page" at bounding box center [306, 762] width 12 height 12
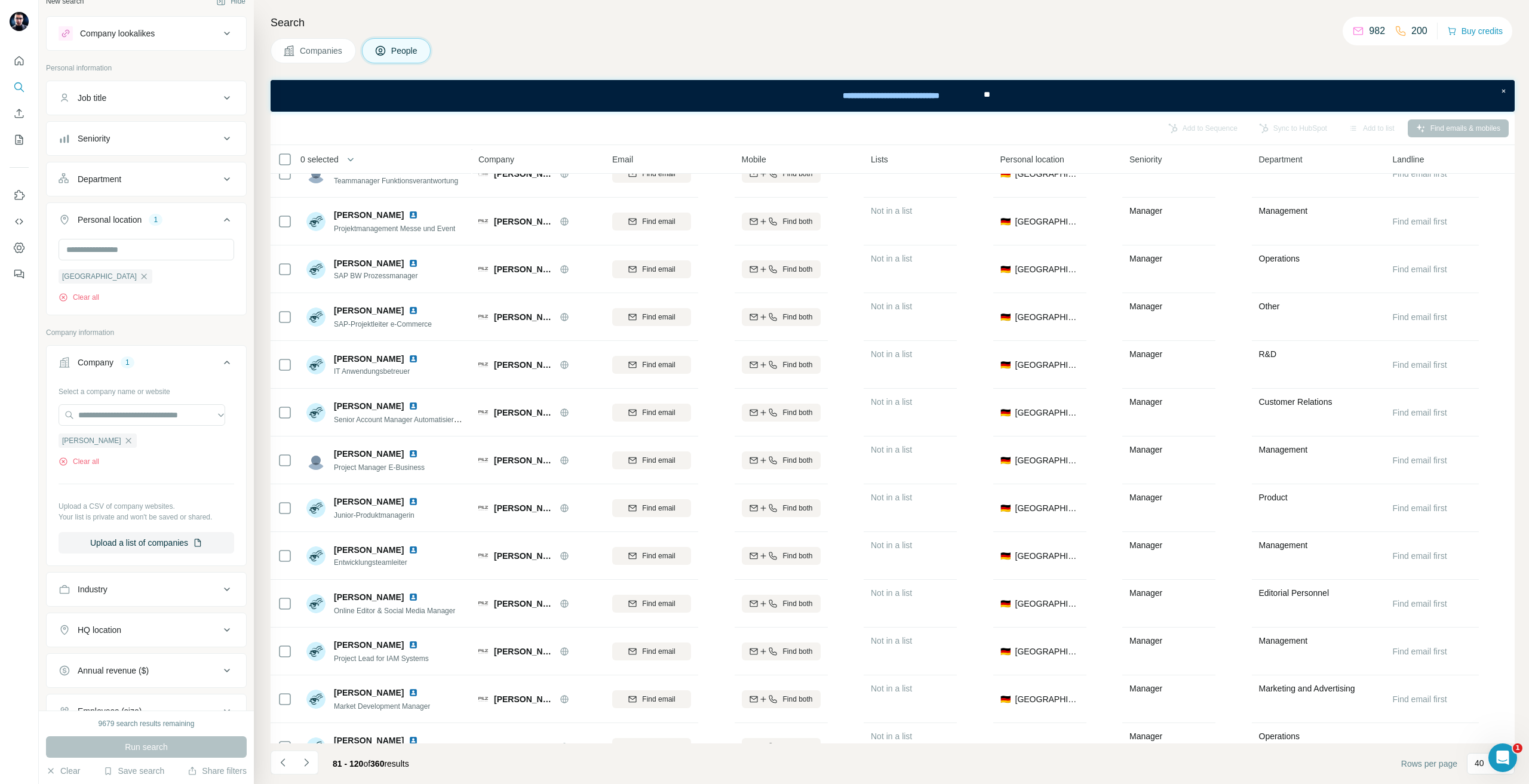
scroll to position [0, 0]
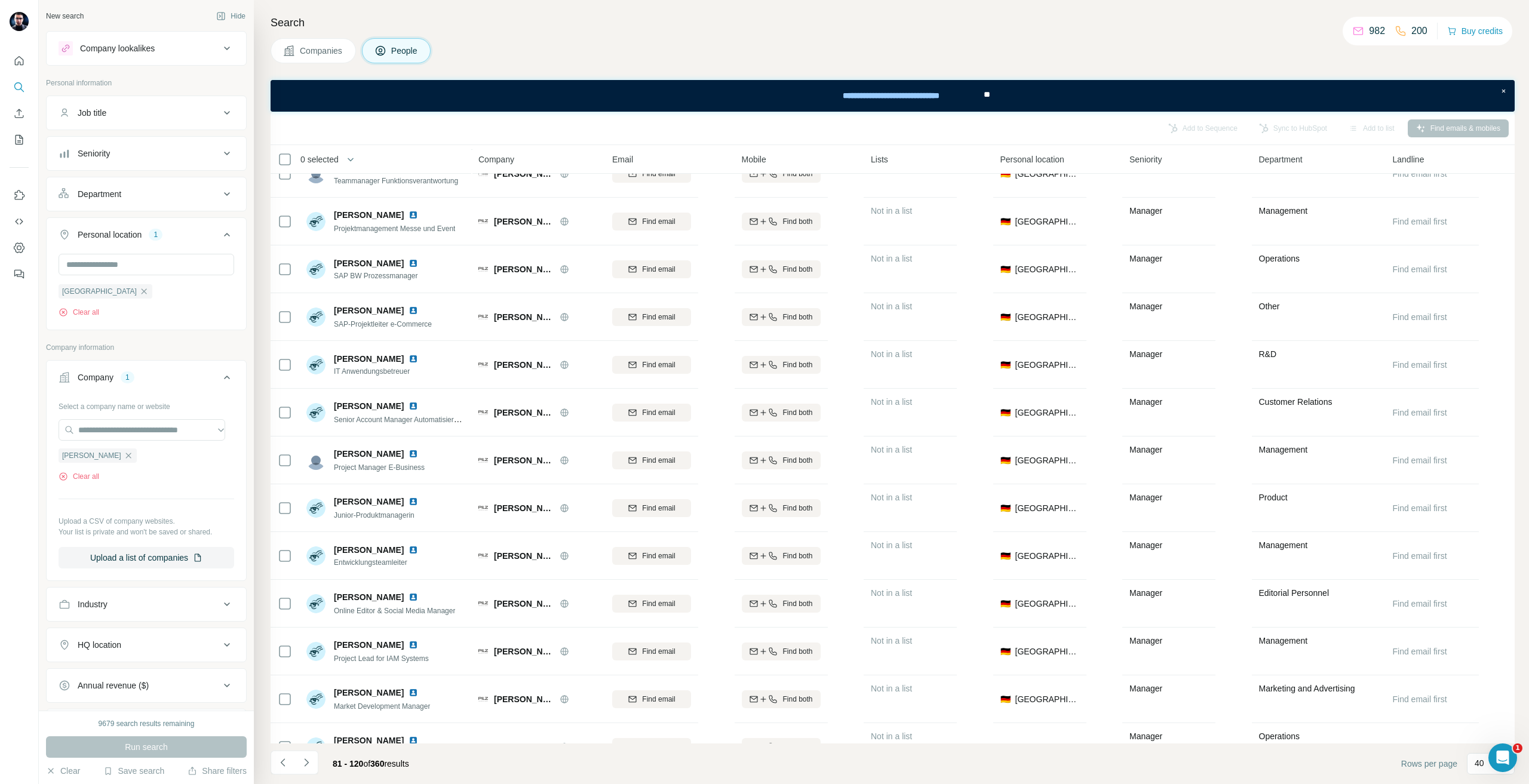
click at [75, 133] on ul "Job title Seniority Department Personal location 1 [GEOGRAPHIC_DATA] Clear all" at bounding box center [146, 213] width 201 height 234
click at [53, 103] on button "Job title" at bounding box center [146, 112] width 199 height 29
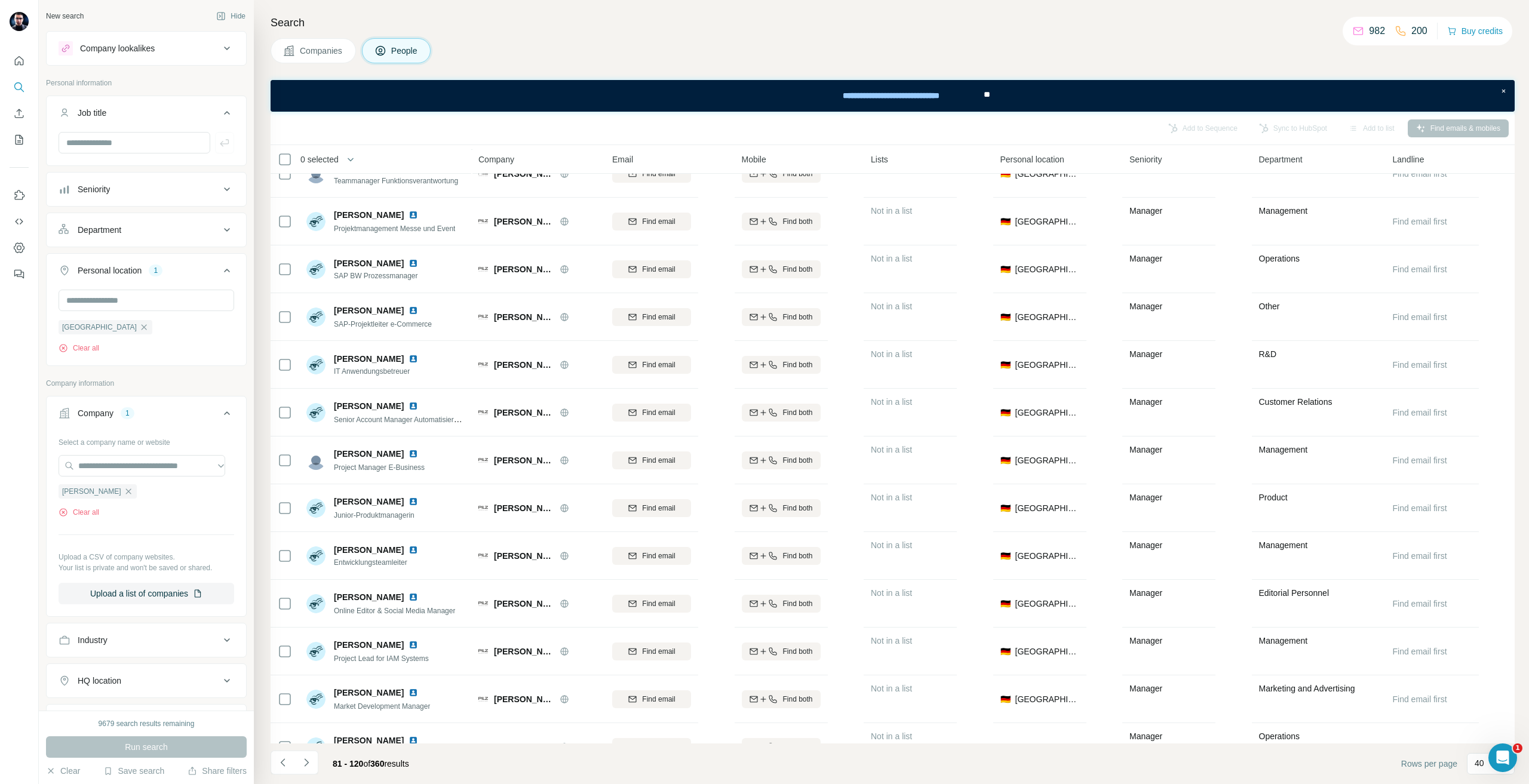
click at [53, 103] on button "Job title" at bounding box center [146, 115] width 199 height 33
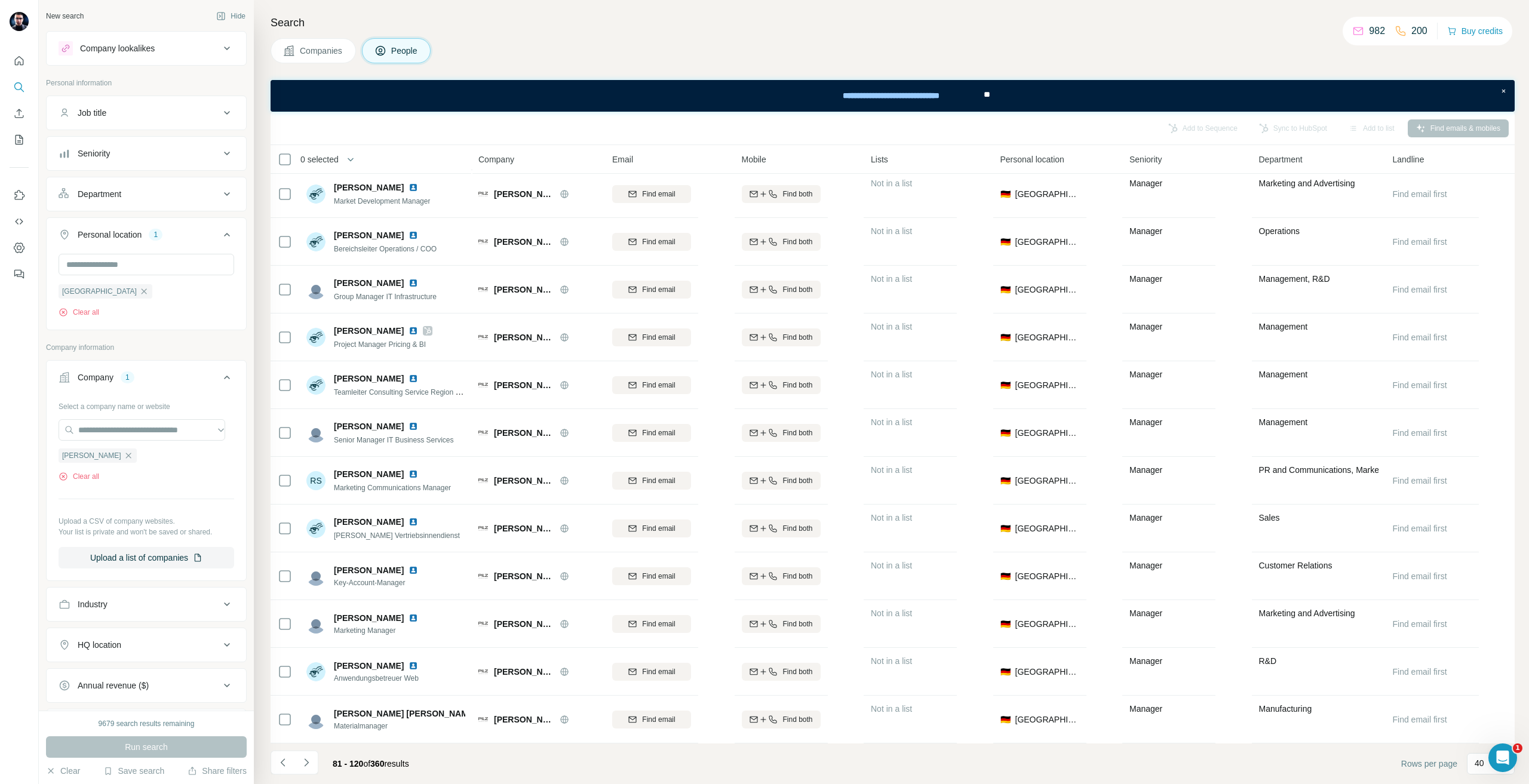
scroll to position [1348, 0]
drag, startPoint x: 310, startPoint y: 762, endPoint x: 322, endPoint y: 765, distance: 12.4
click at [310, 762] on icon "Navigate to next page" at bounding box center [306, 762] width 12 height 12
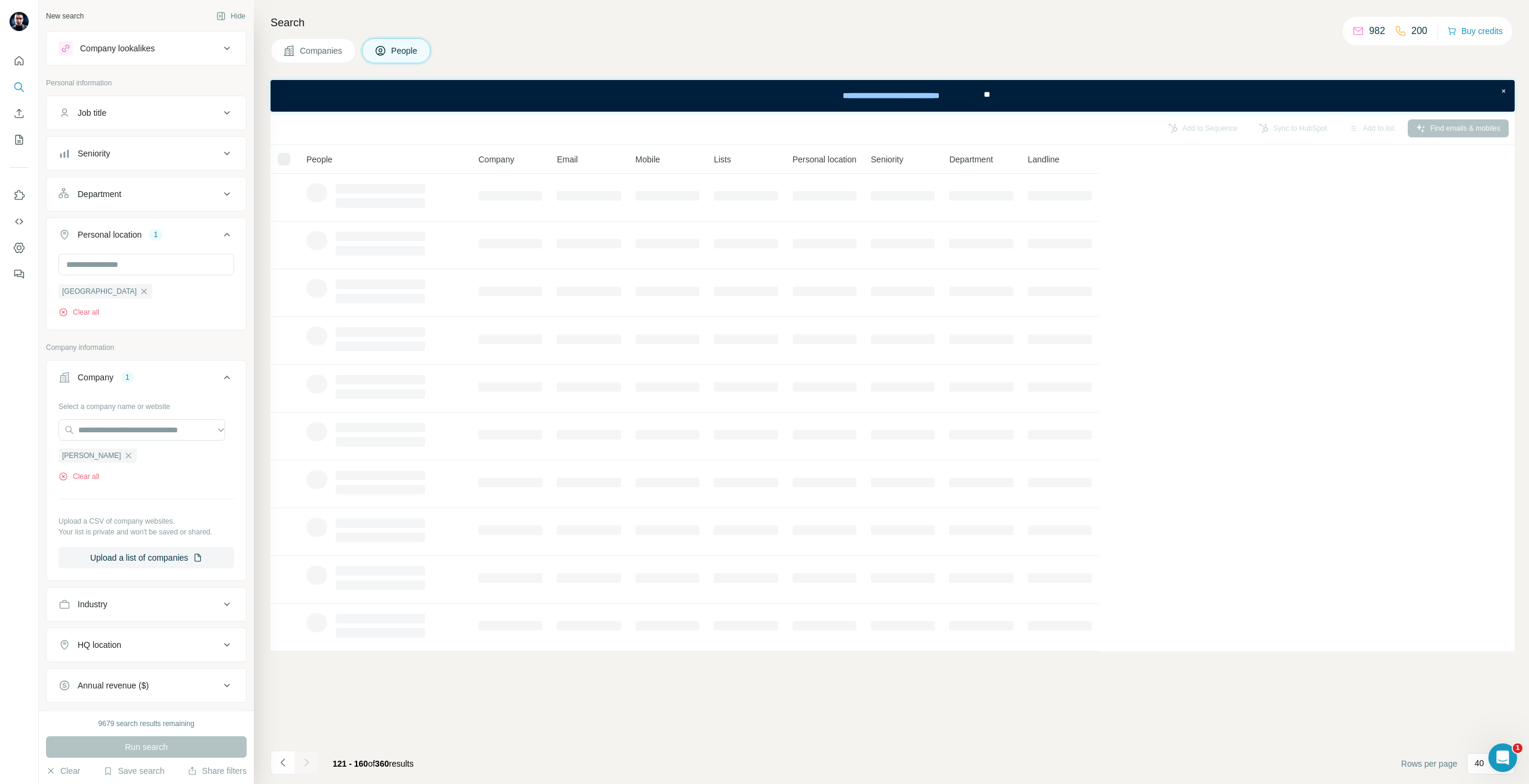
scroll to position [0, 0]
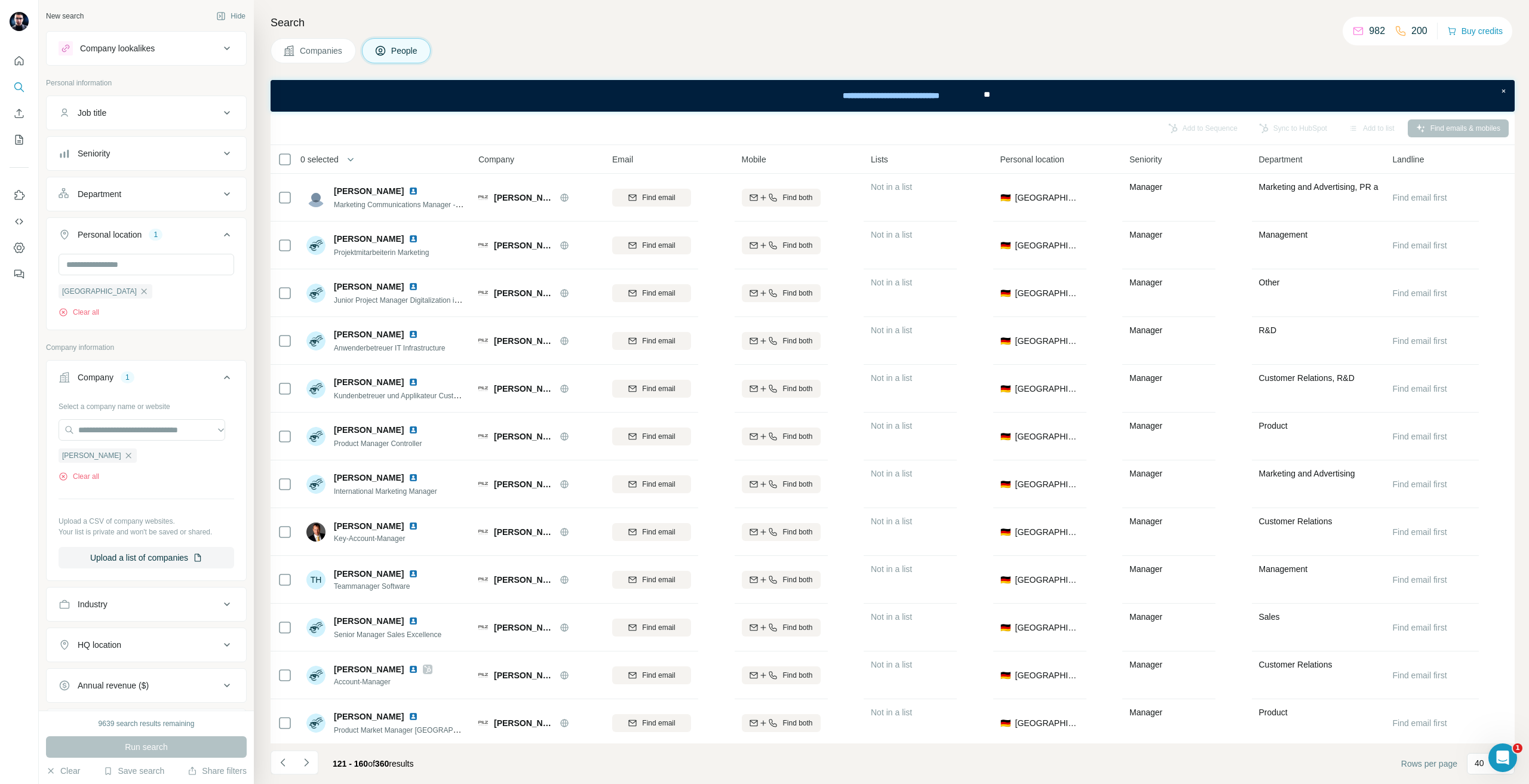
click at [631, 71] on div "Search Companies People Add to Sequence Sync to HubSpot Add to list Find emails…" at bounding box center [891, 392] width 1275 height 784
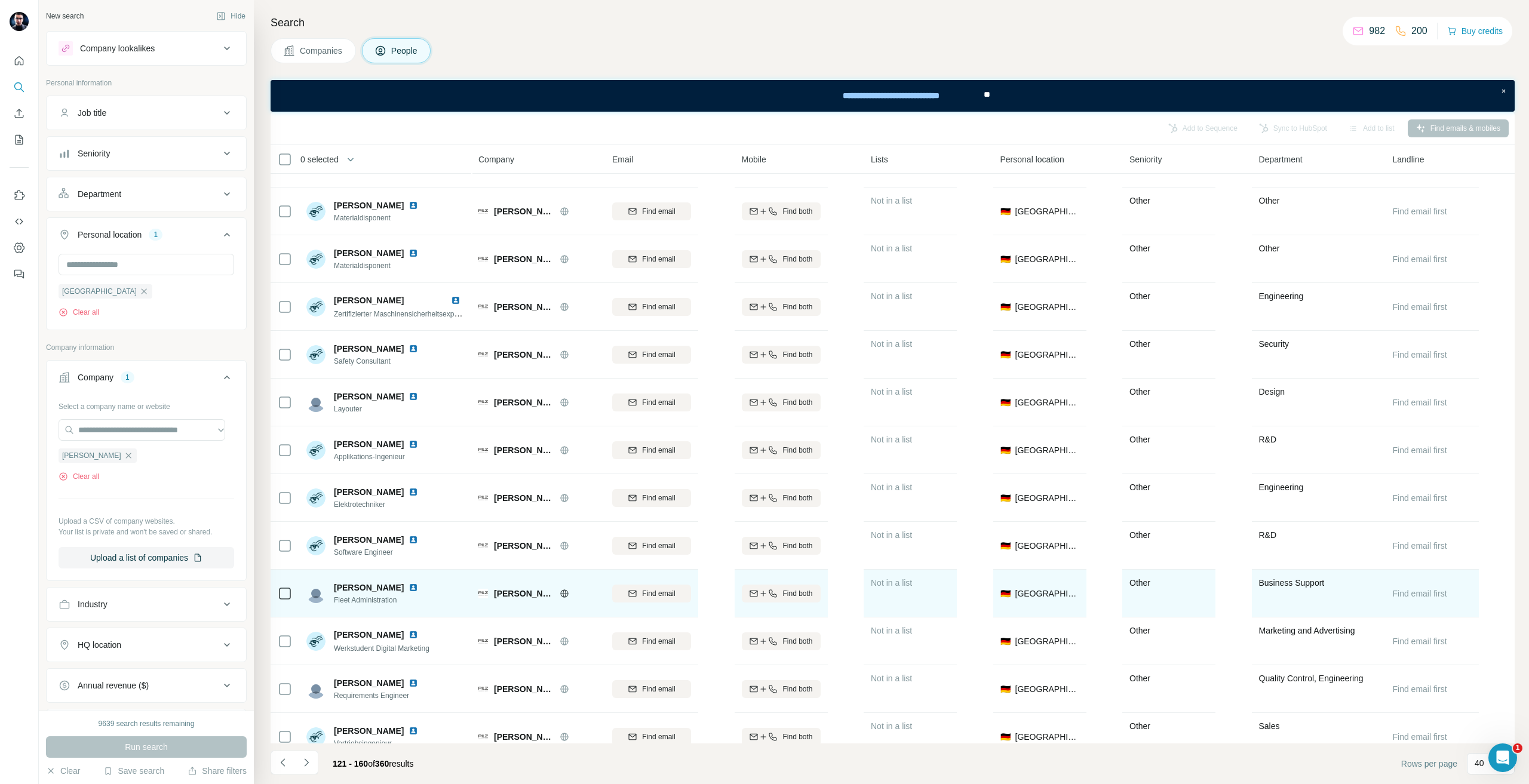
scroll to position [1348, 0]
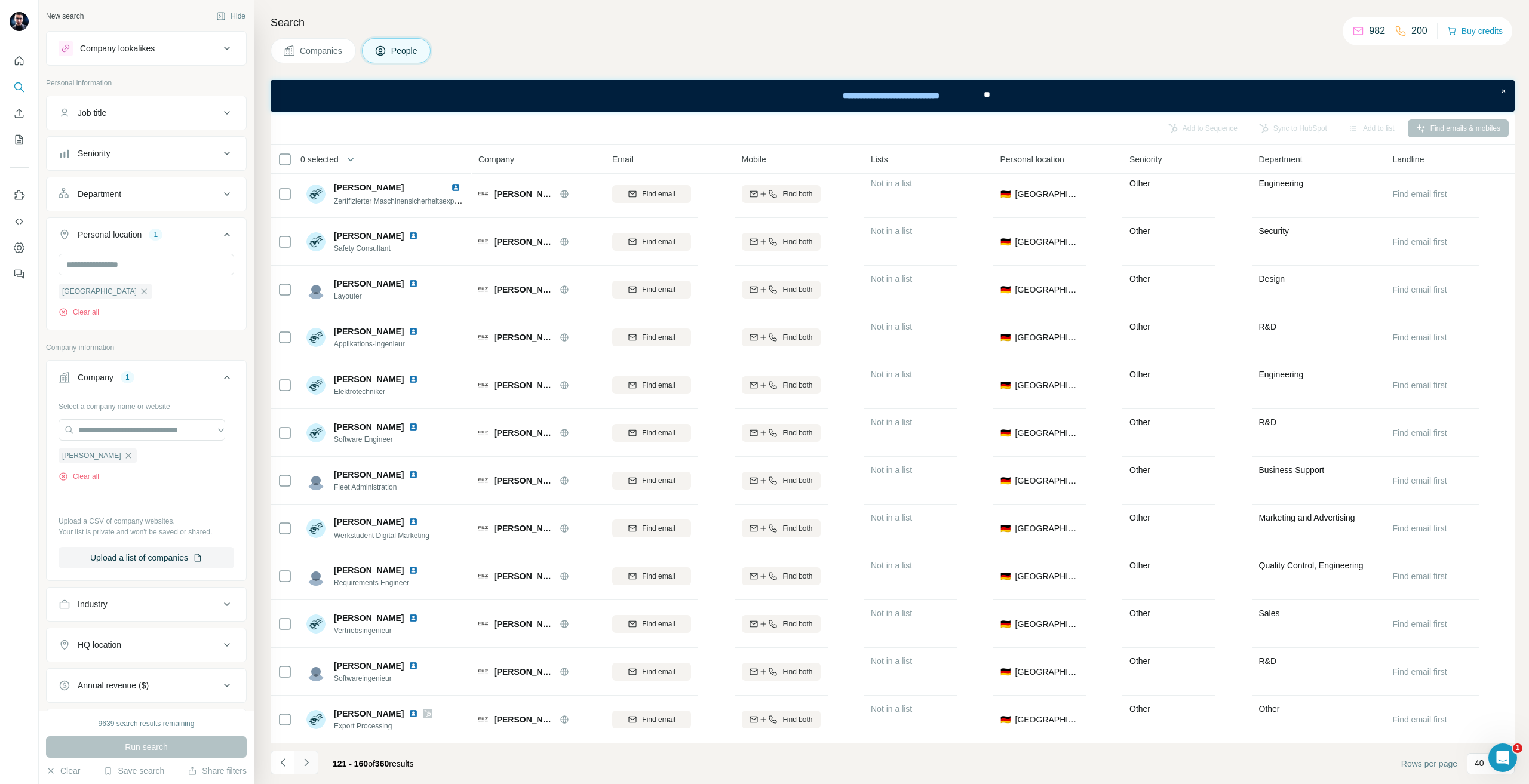
click at [316, 758] on button "Navigate to next page" at bounding box center [306, 762] width 24 height 24
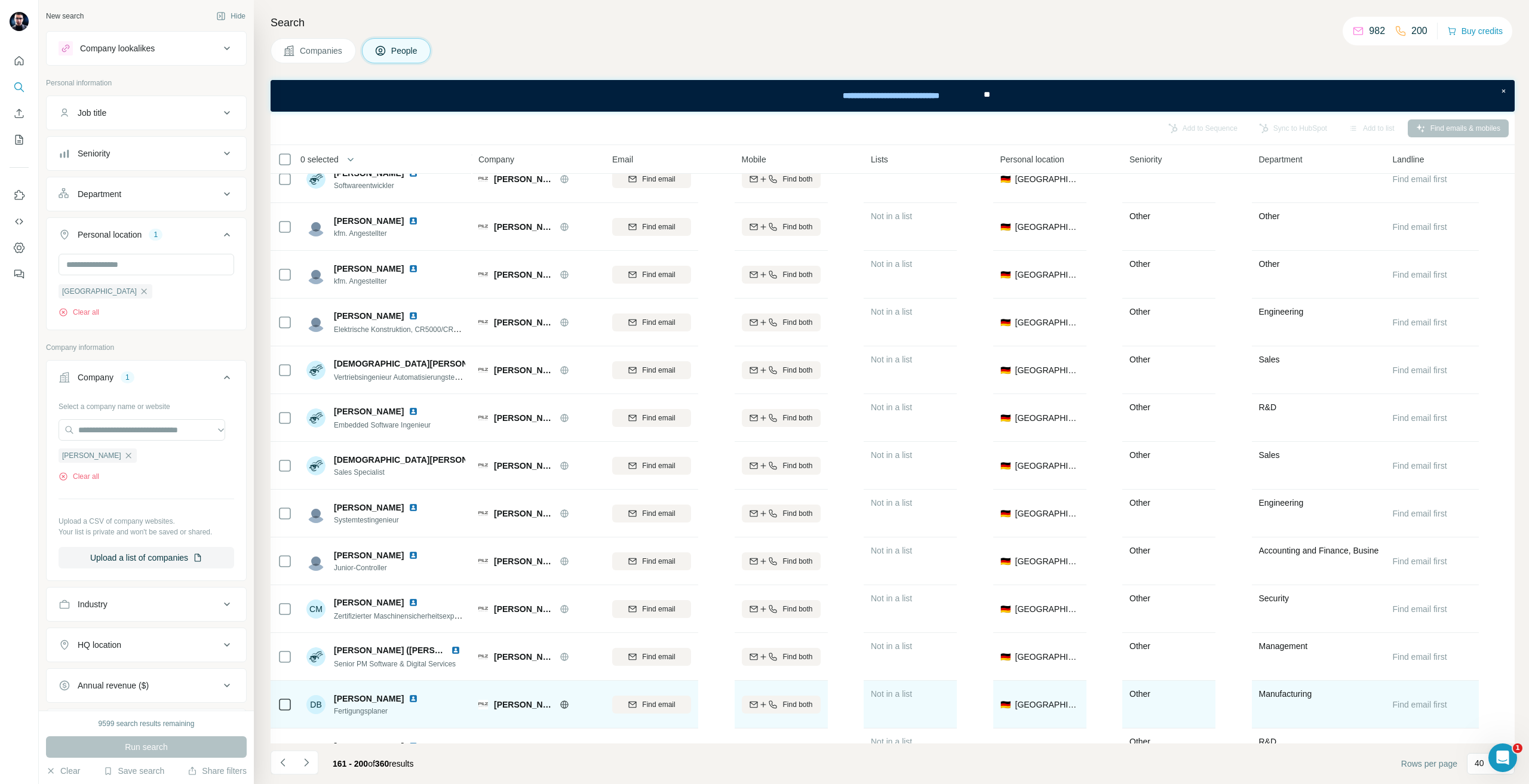
scroll to position [358, 0]
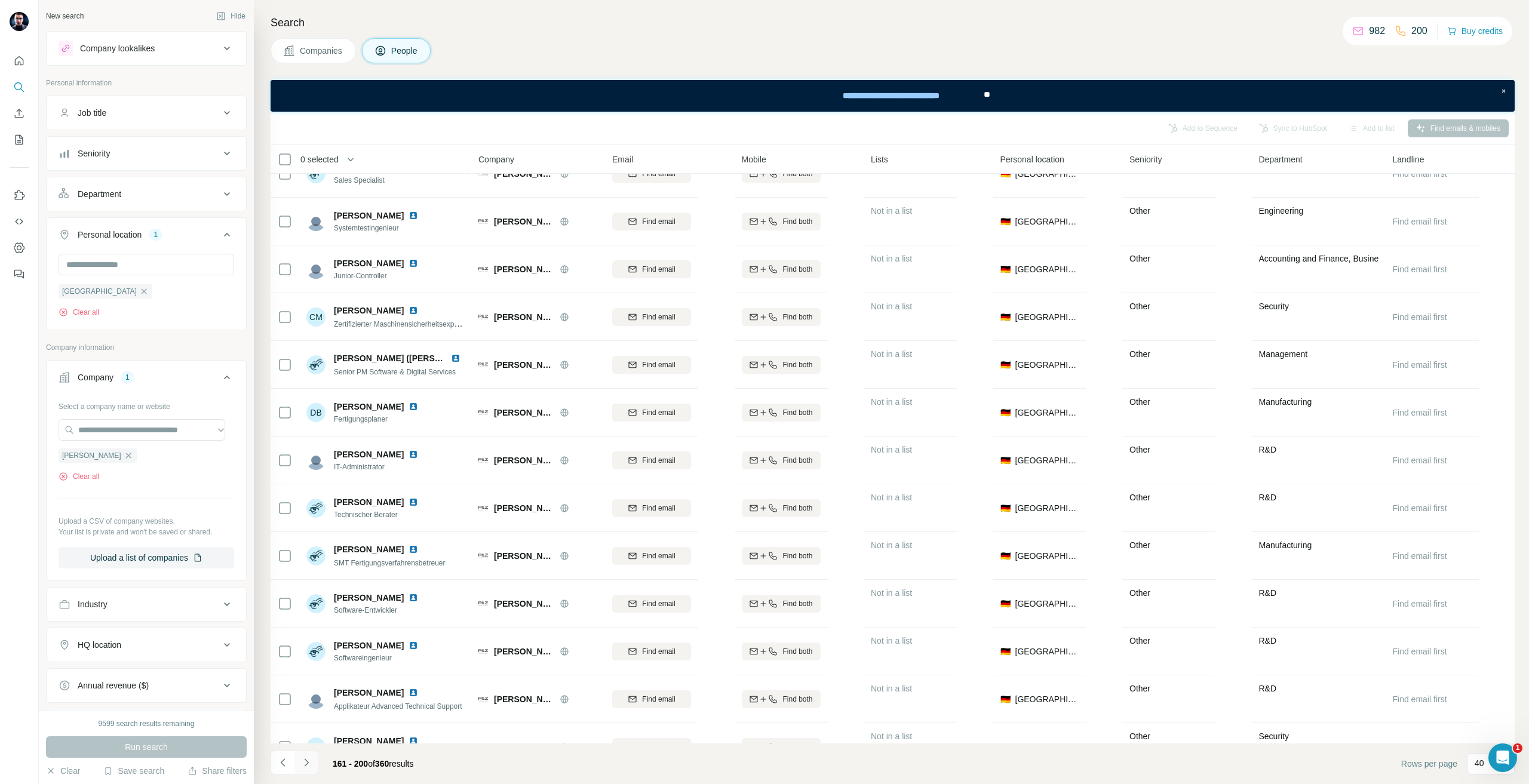
click at [315, 762] on button "Navigate to next page" at bounding box center [306, 762] width 24 height 24
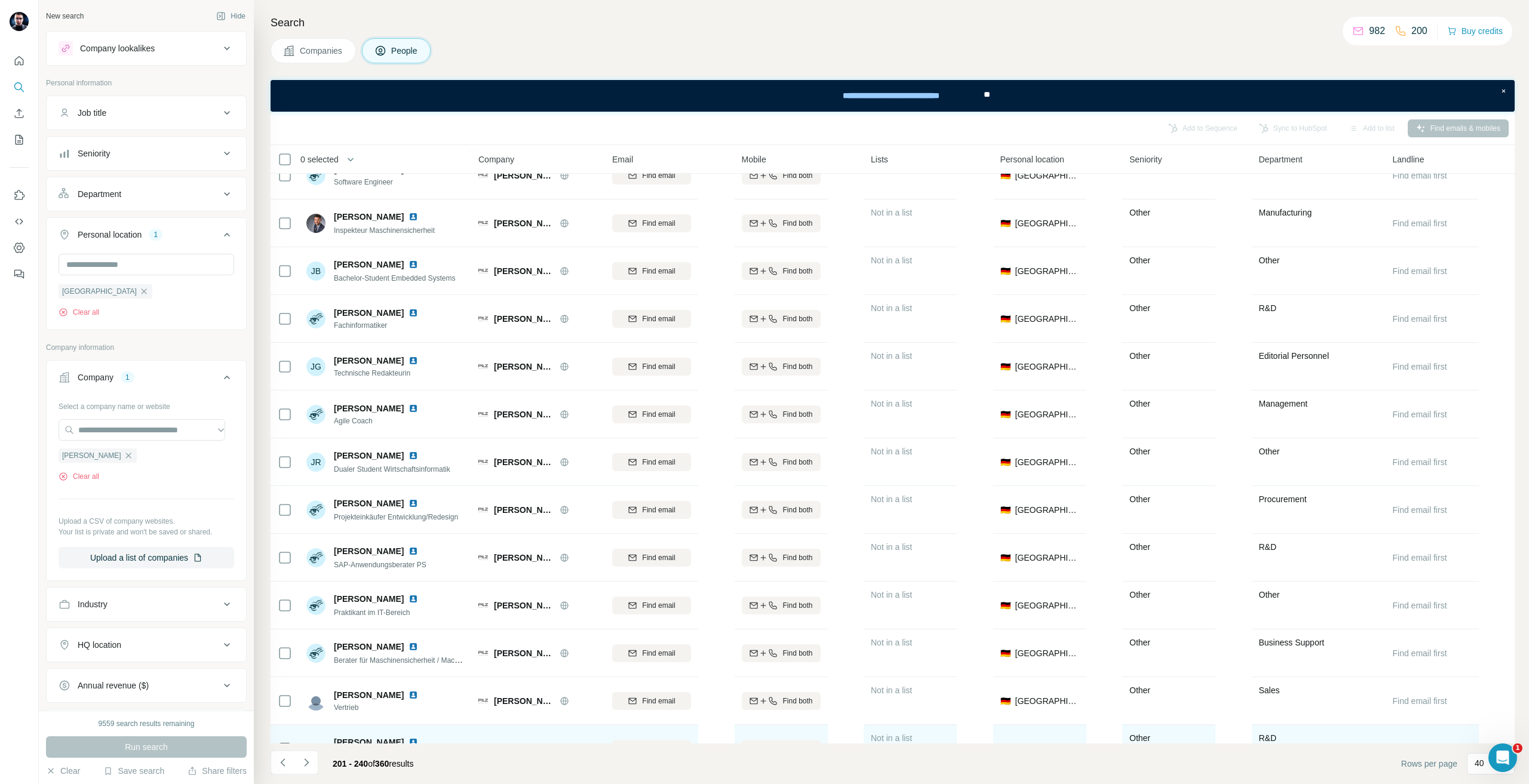
scroll to position [1314, 0]
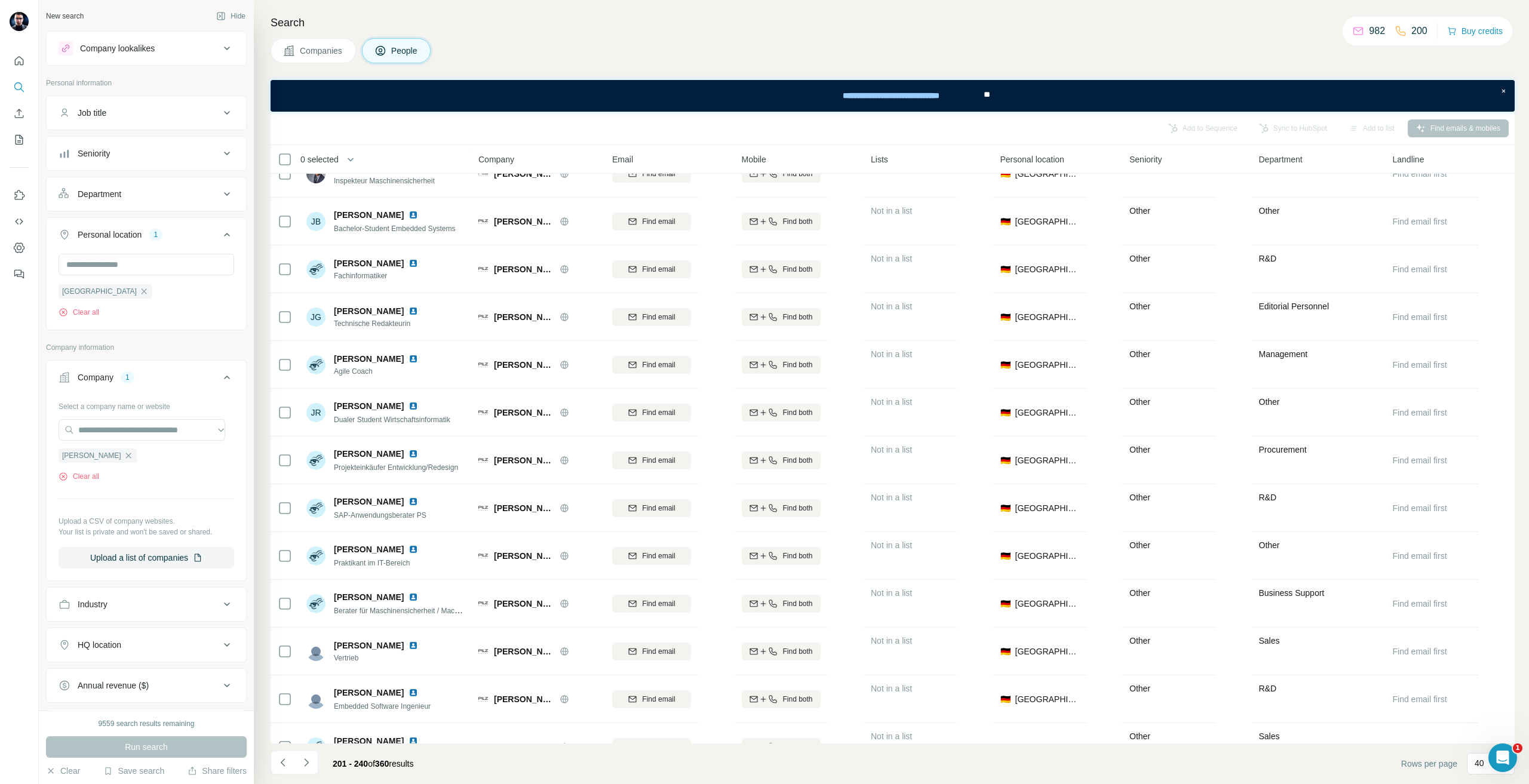
click at [312, 765] on button "Navigate to next page" at bounding box center [306, 762] width 24 height 24
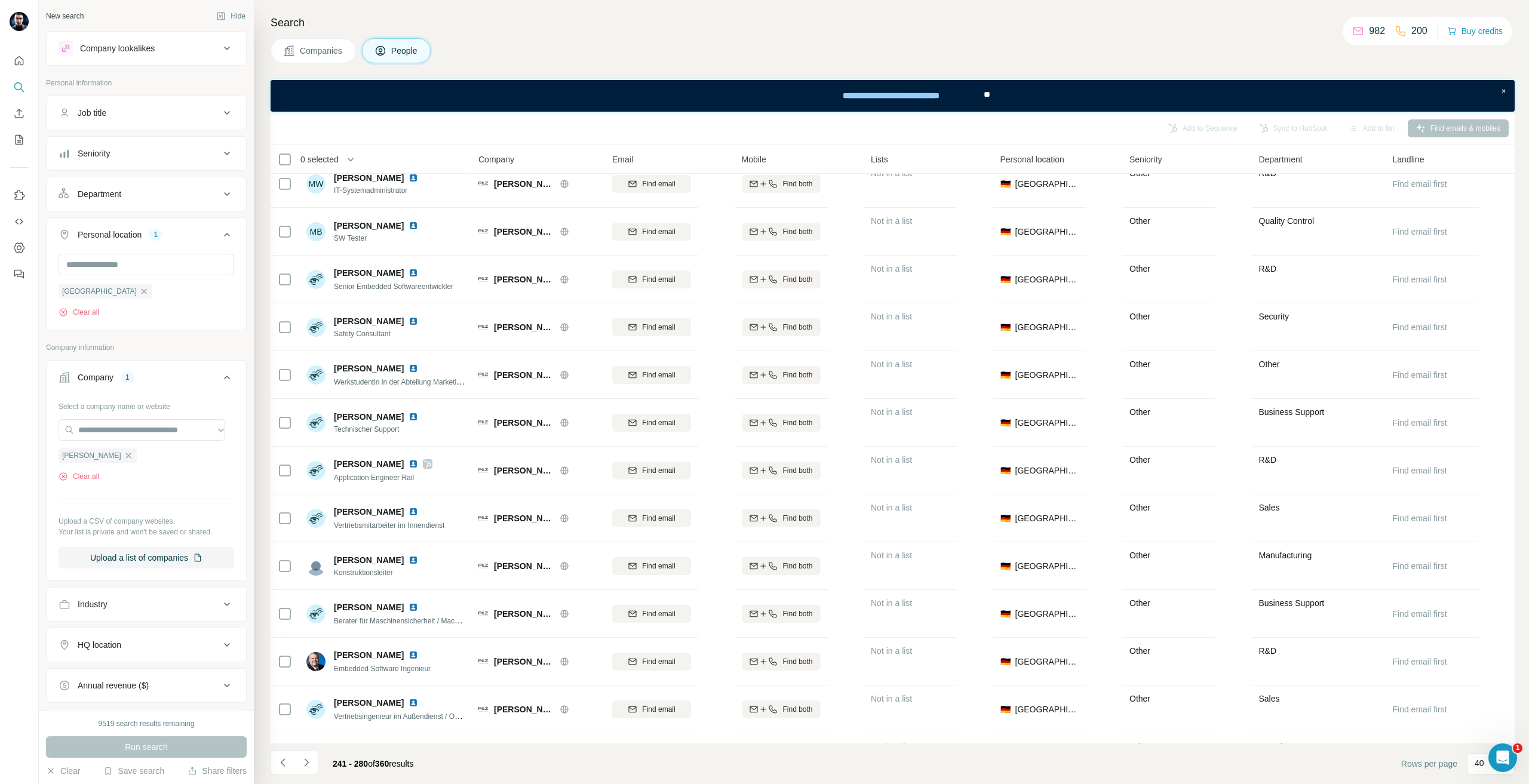
scroll to position [597, 0]
